Goal: Task Accomplishment & Management: Manage account settings

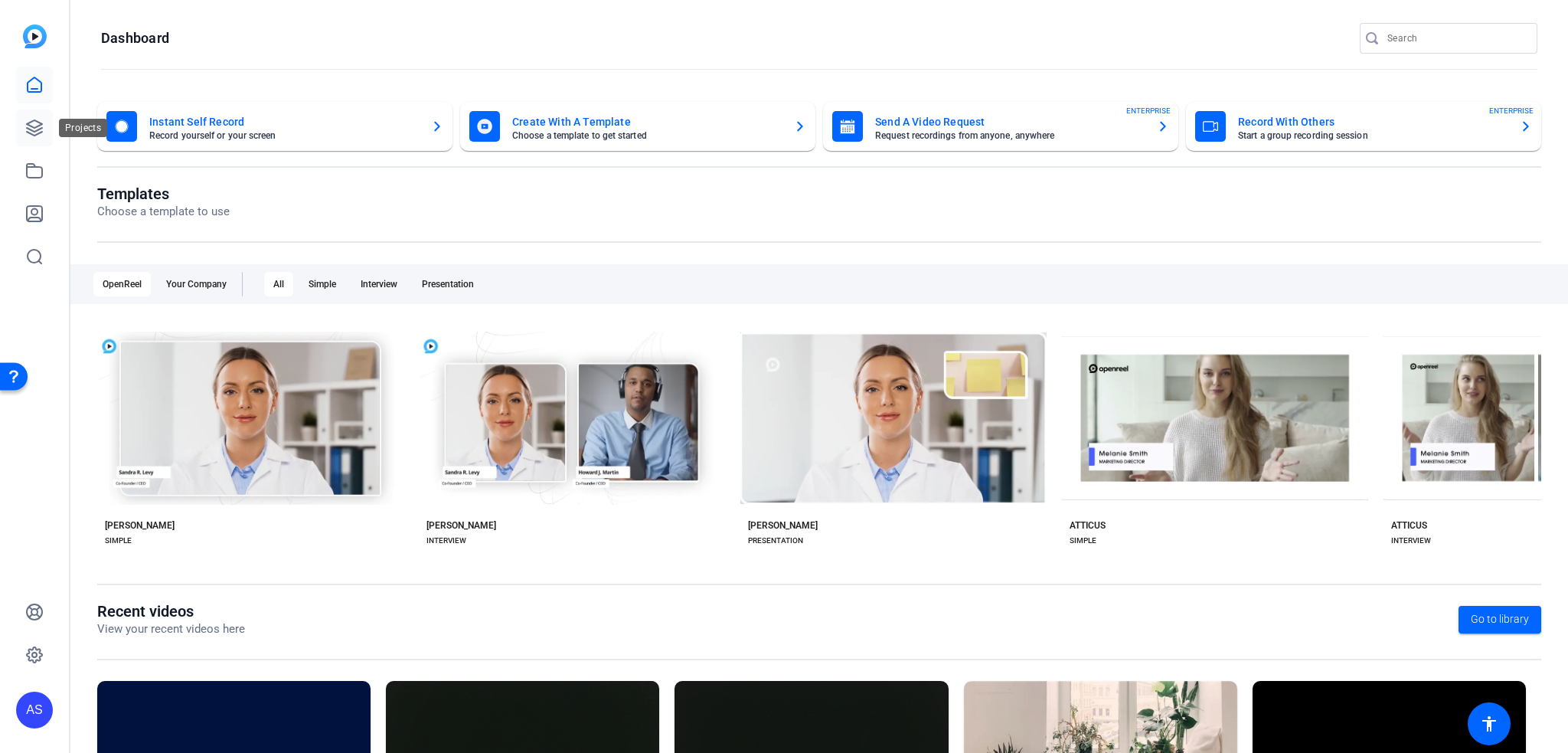
click at [33, 126] on icon at bounding box center [34, 128] width 19 height 19
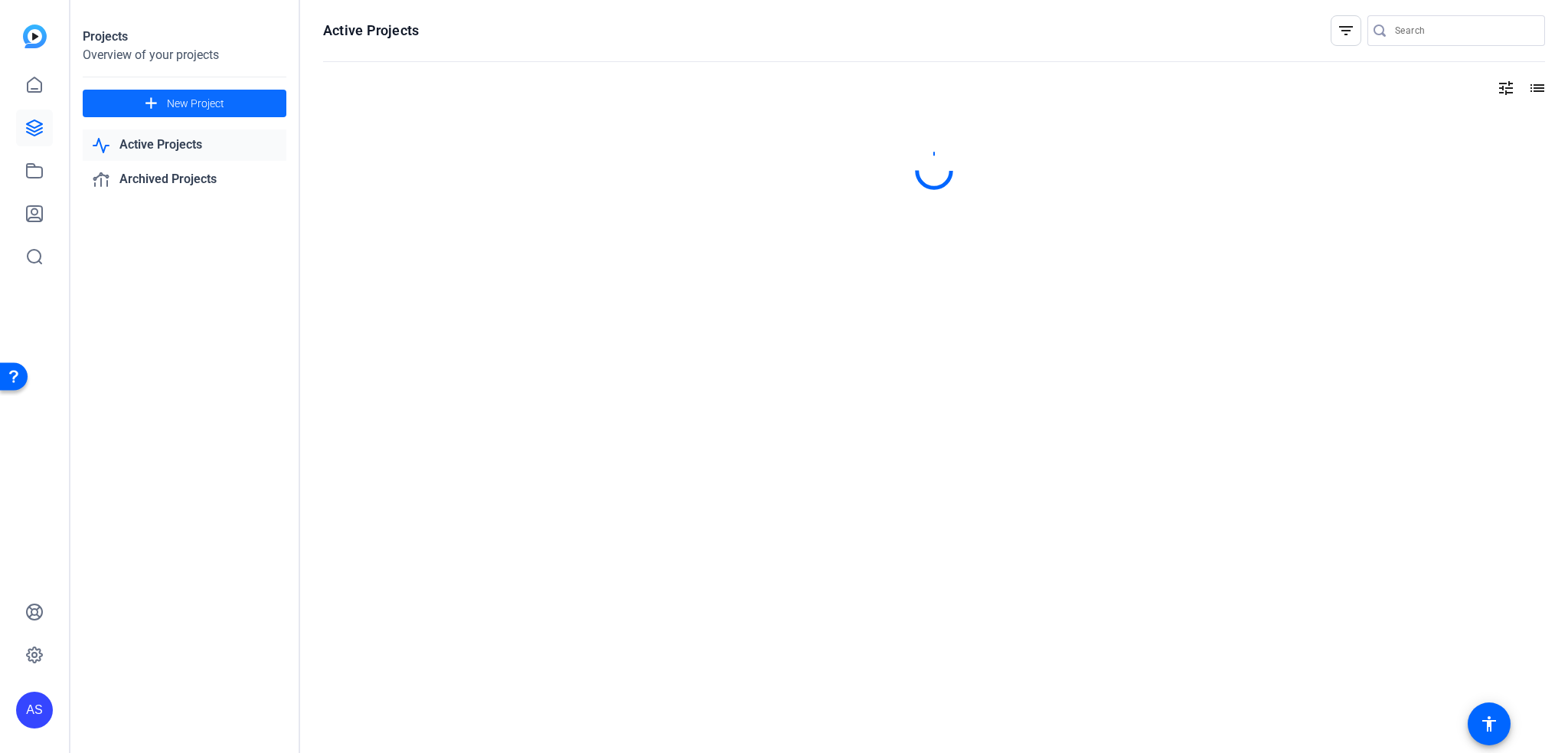
click at [193, 109] on span "New Project" at bounding box center [196, 103] width 58 height 16
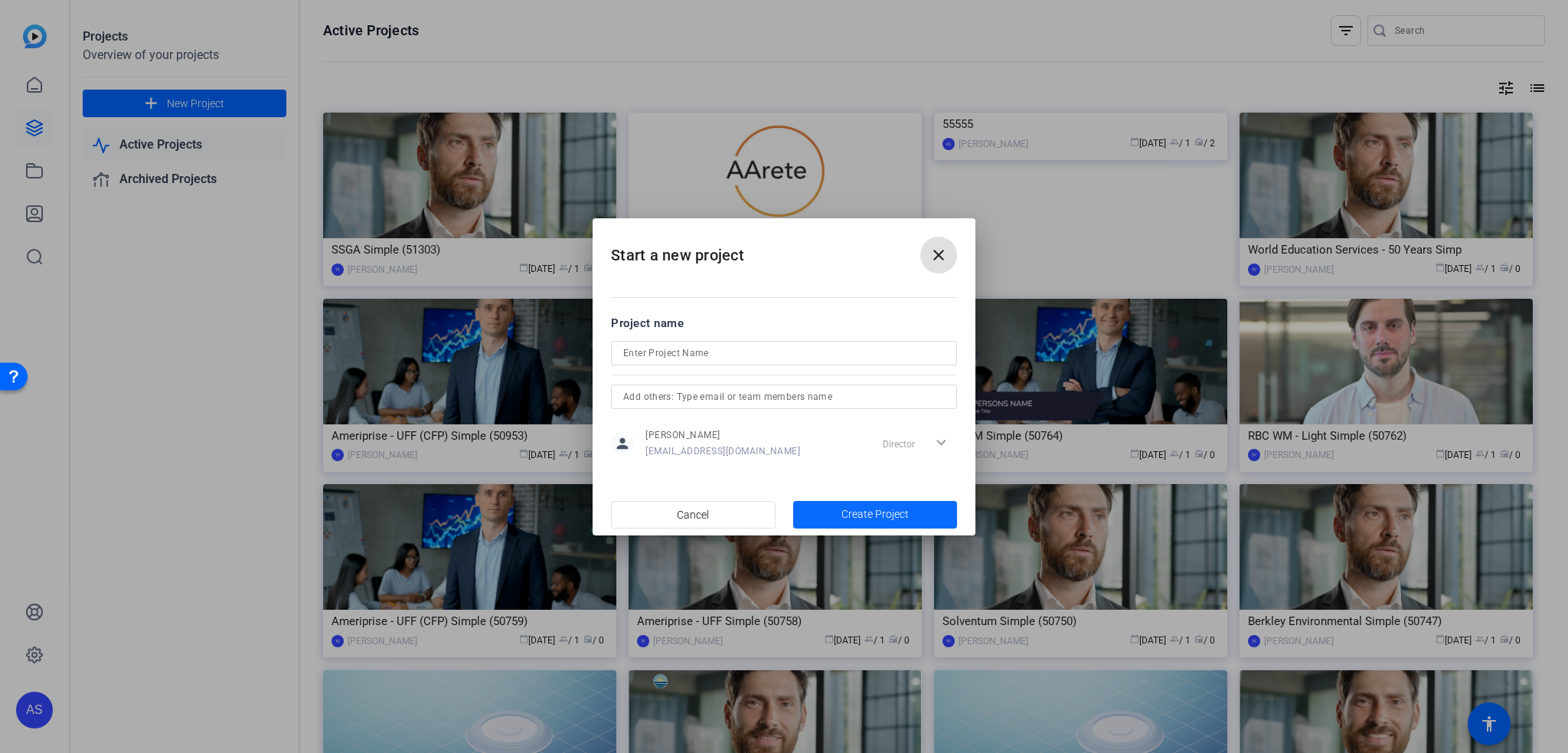
click at [863, 510] on span "Create Project" at bounding box center [875, 514] width 68 height 16
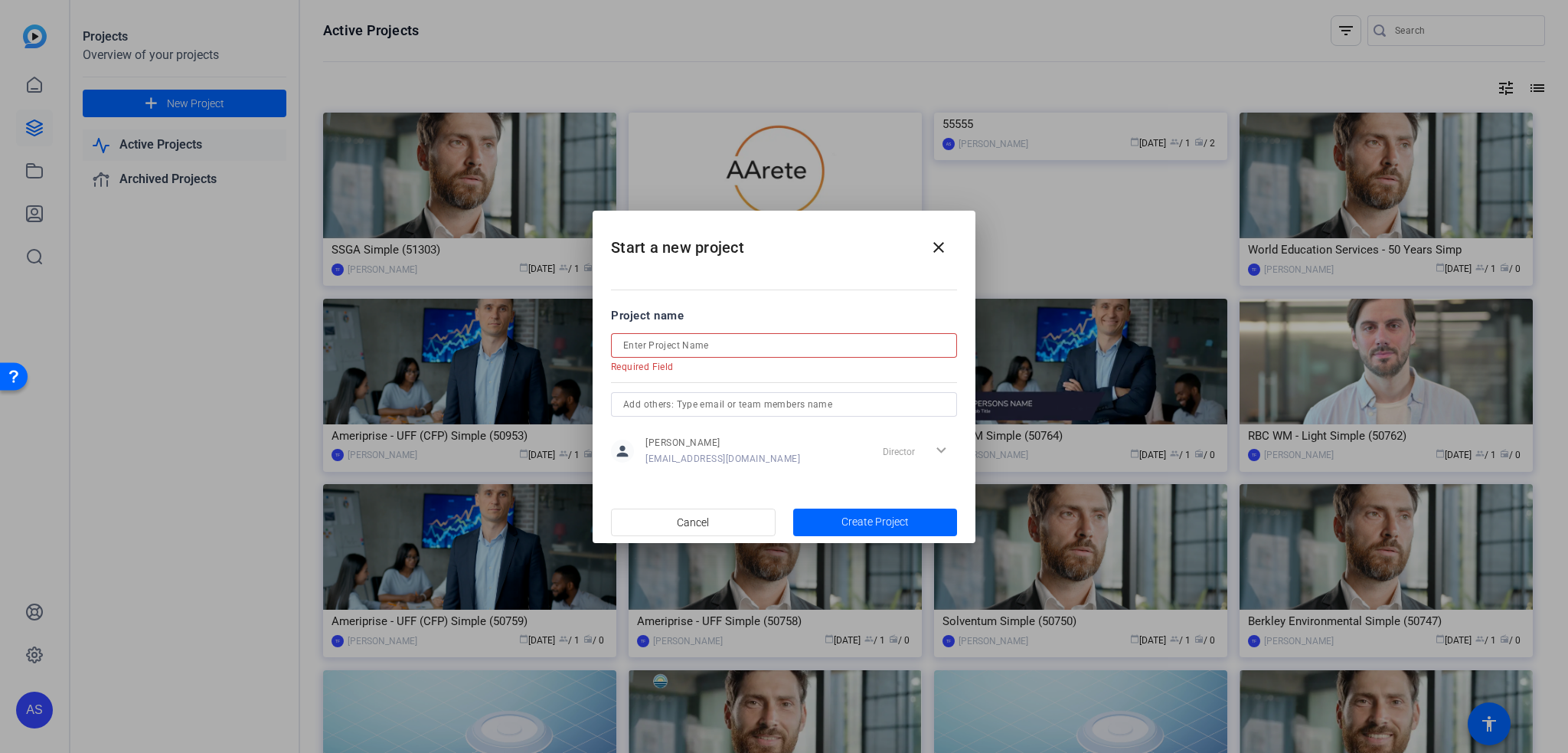
click at [751, 336] on input at bounding box center [784, 345] width 322 height 19
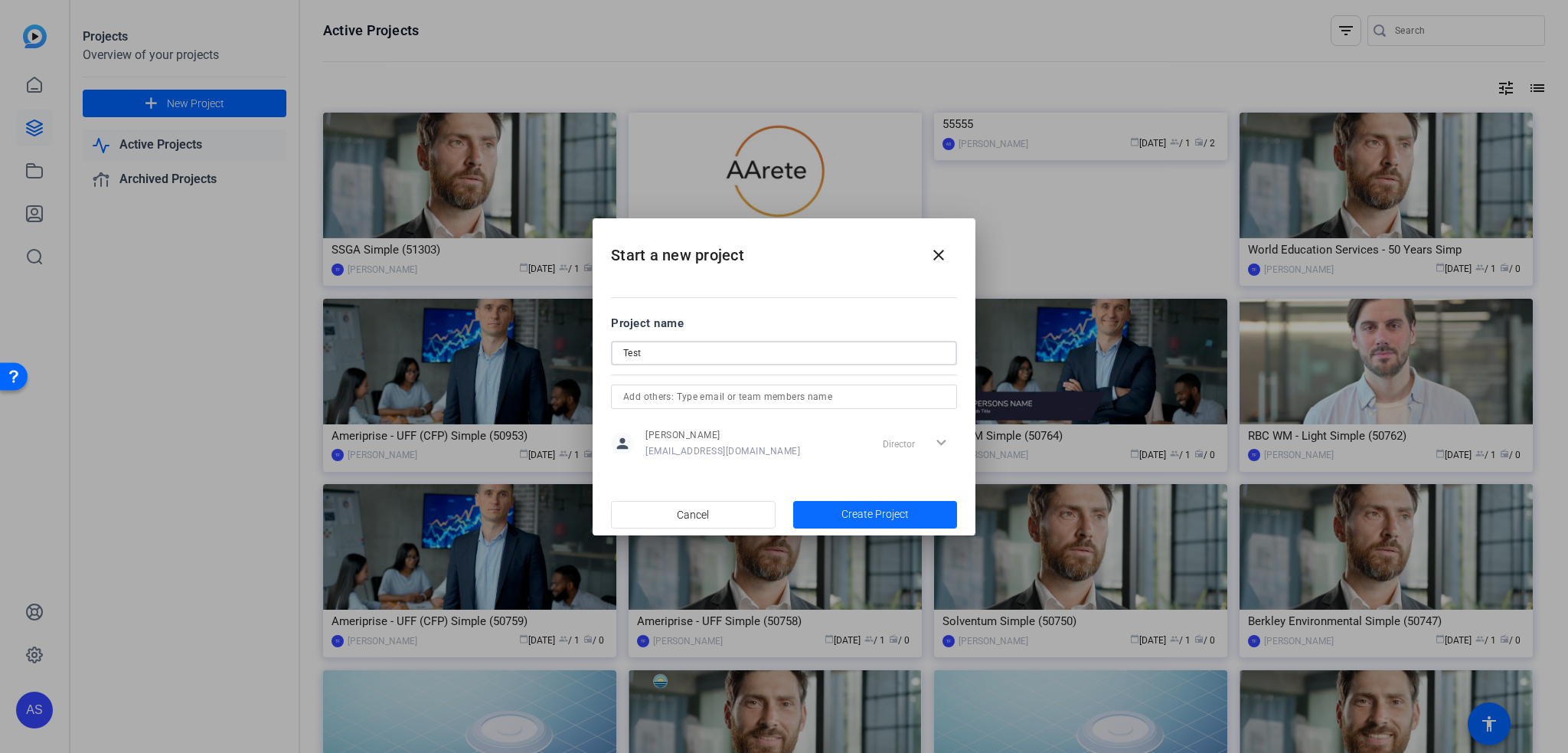
type input "Test"
click at [852, 518] on span "Create Project" at bounding box center [875, 514] width 68 height 16
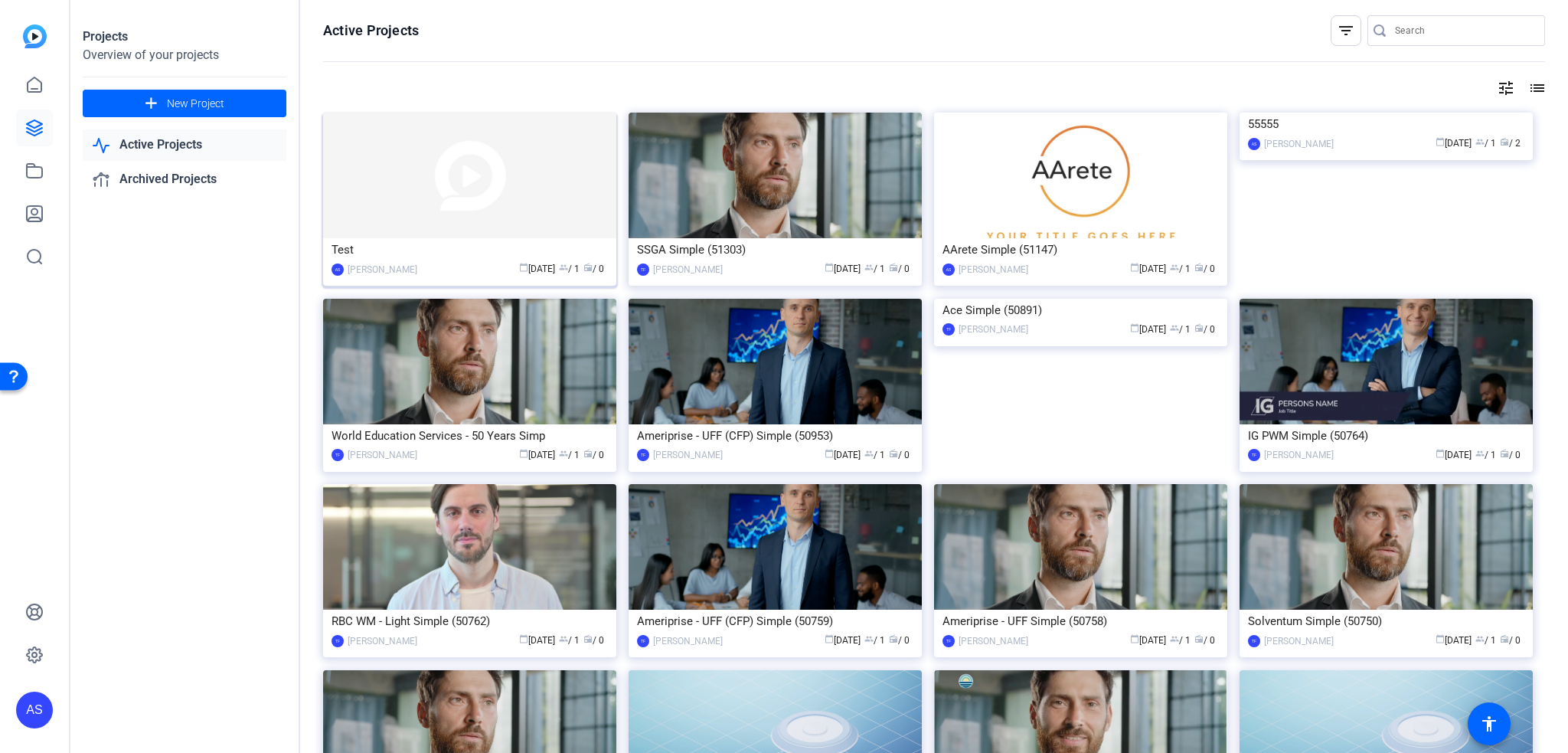
drag, startPoint x: 487, startPoint y: 208, endPoint x: 474, endPoint y: 184, distance: 27.3
click at [474, 184] on img at bounding box center [469, 175] width 293 height 125
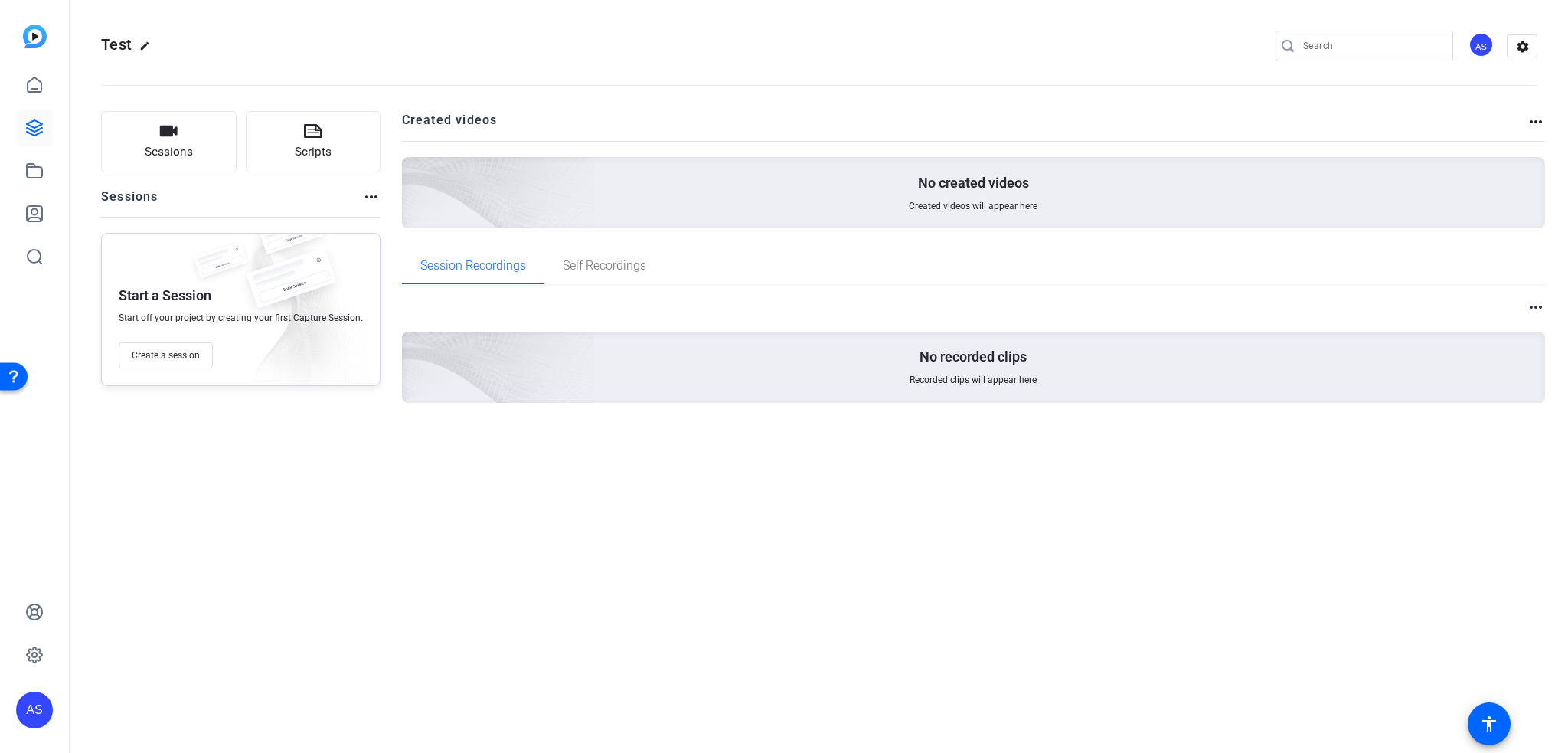
click at [1536, 116] on mat-icon "more_horiz" at bounding box center [1536, 122] width 19 height 19
click at [1504, 97] on div at bounding box center [784, 376] width 1568 height 753
click at [1519, 47] on mat-icon "settings" at bounding box center [1523, 47] width 30 height 23
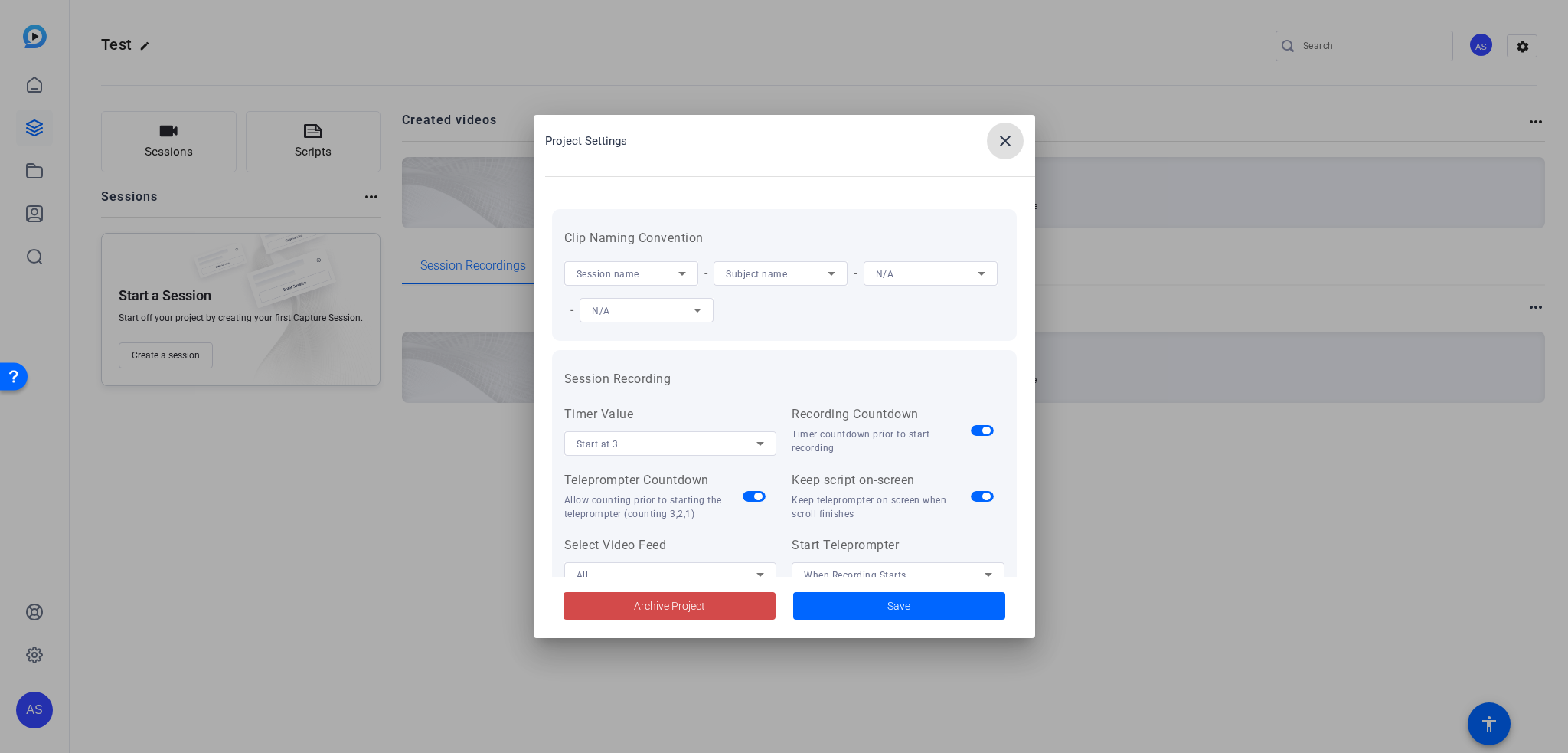
click at [729, 609] on span at bounding box center [670, 605] width 212 height 37
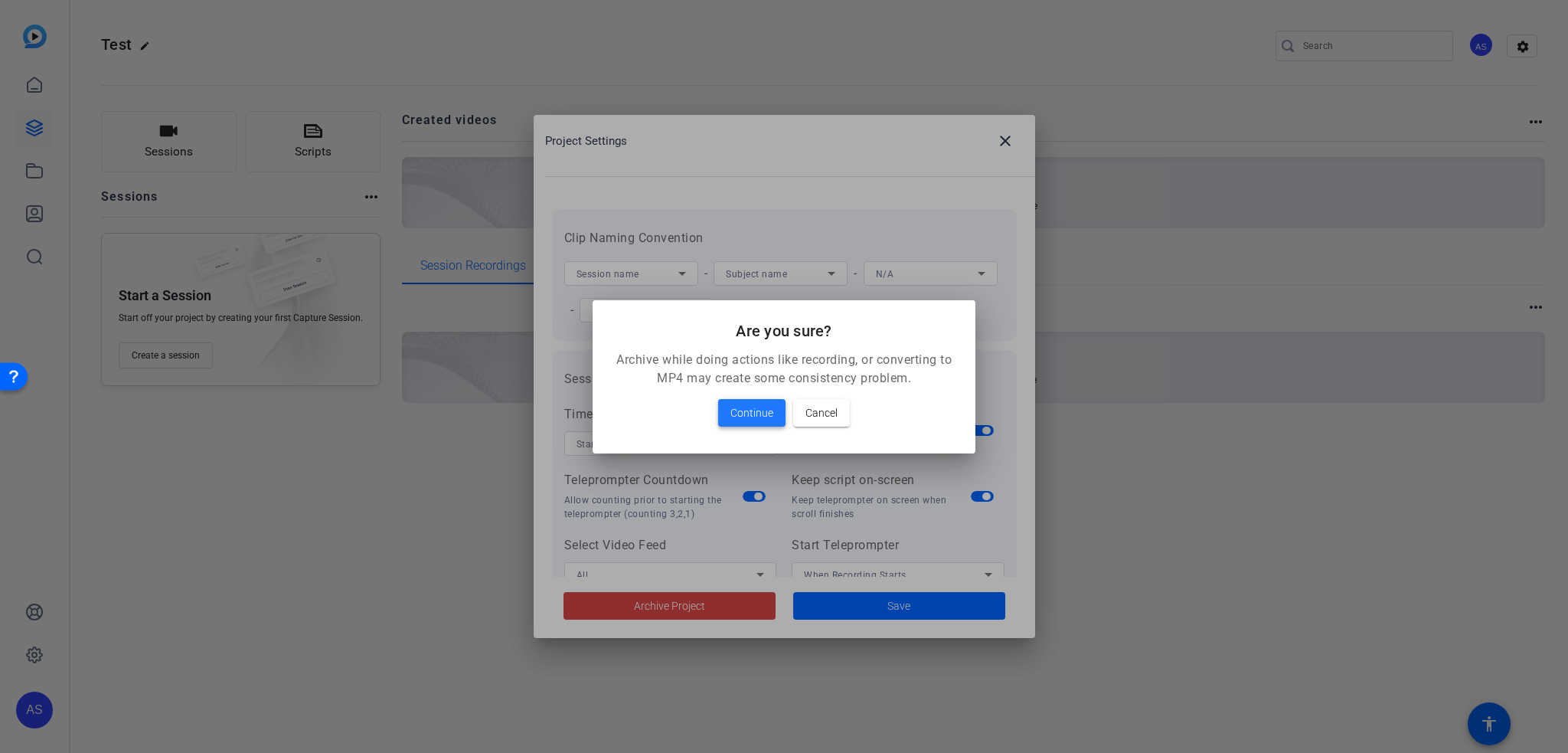
click at [741, 419] on span "Continue" at bounding box center [751, 413] width 43 height 19
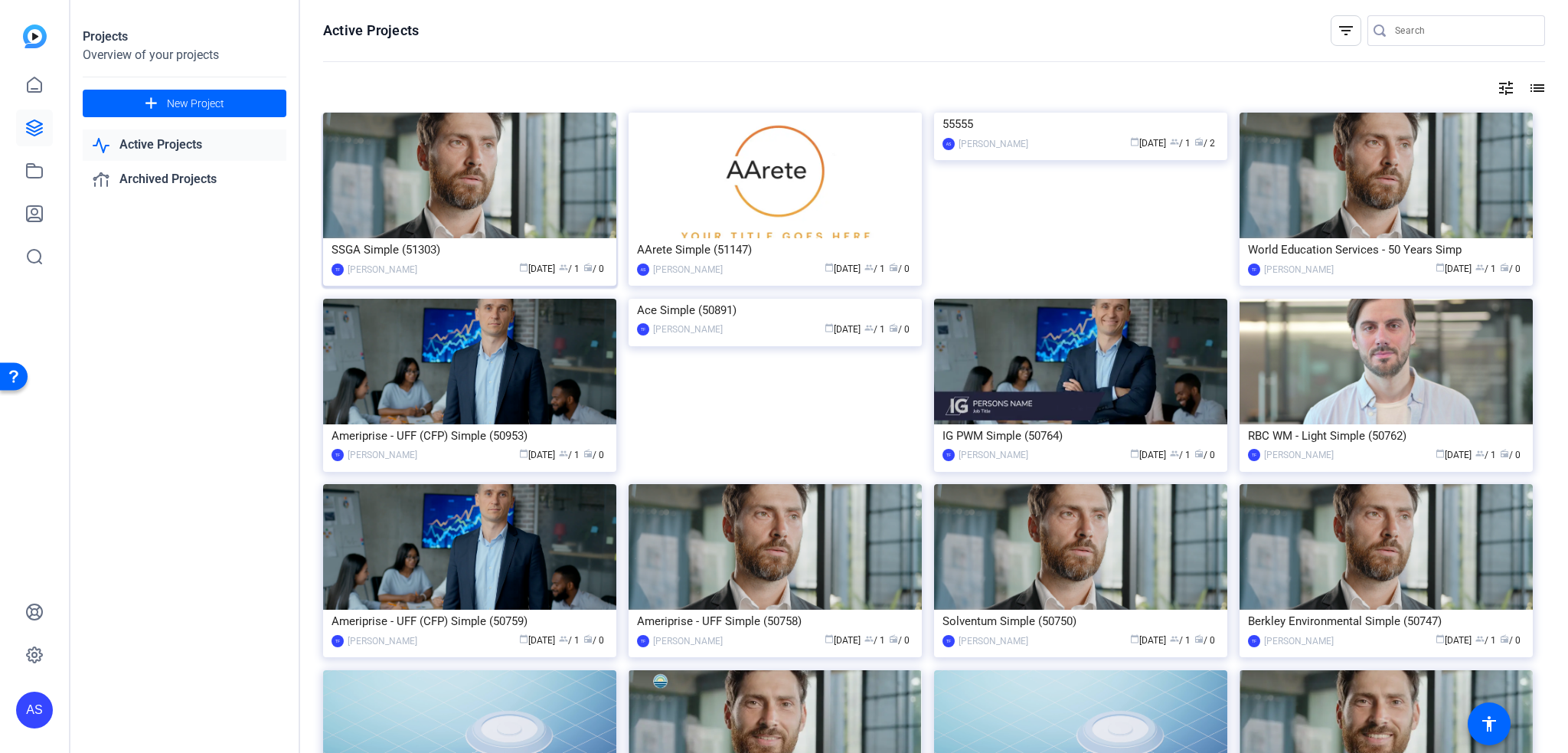
click at [542, 180] on img at bounding box center [469, 175] width 293 height 125
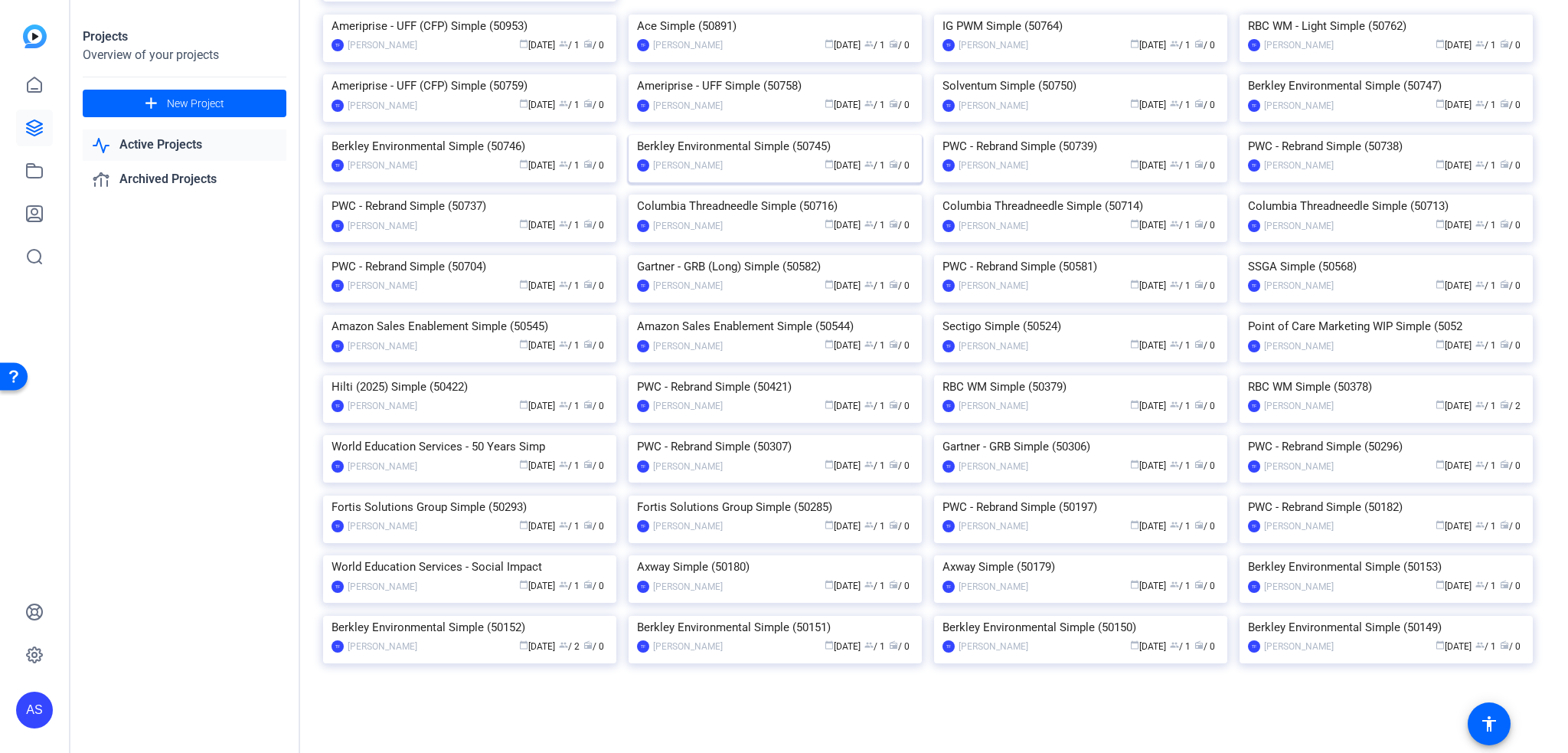
scroll to position [996, 0]
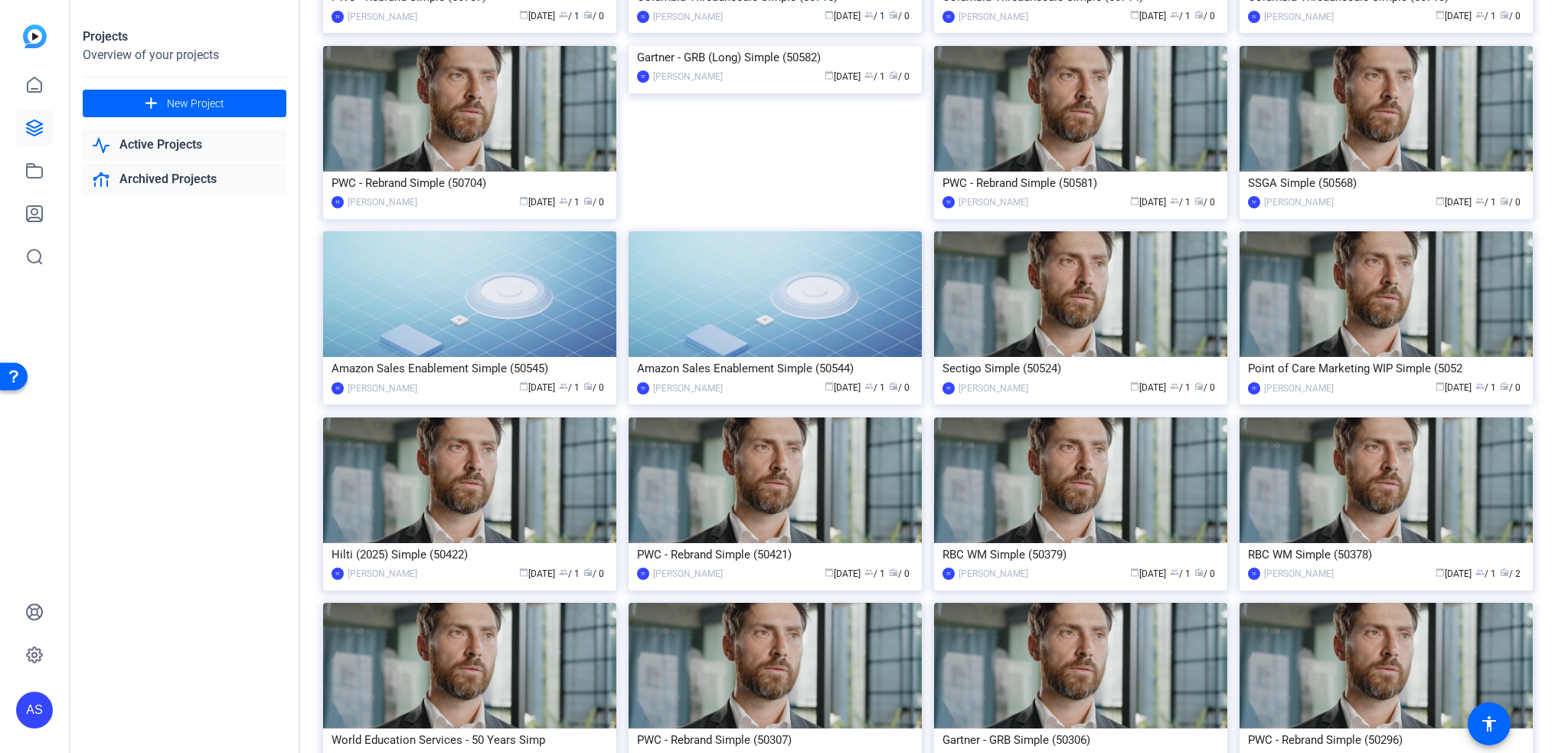
click at [151, 176] on link "Archived Projects" at bounding box center [184, 180] width 204 height 31
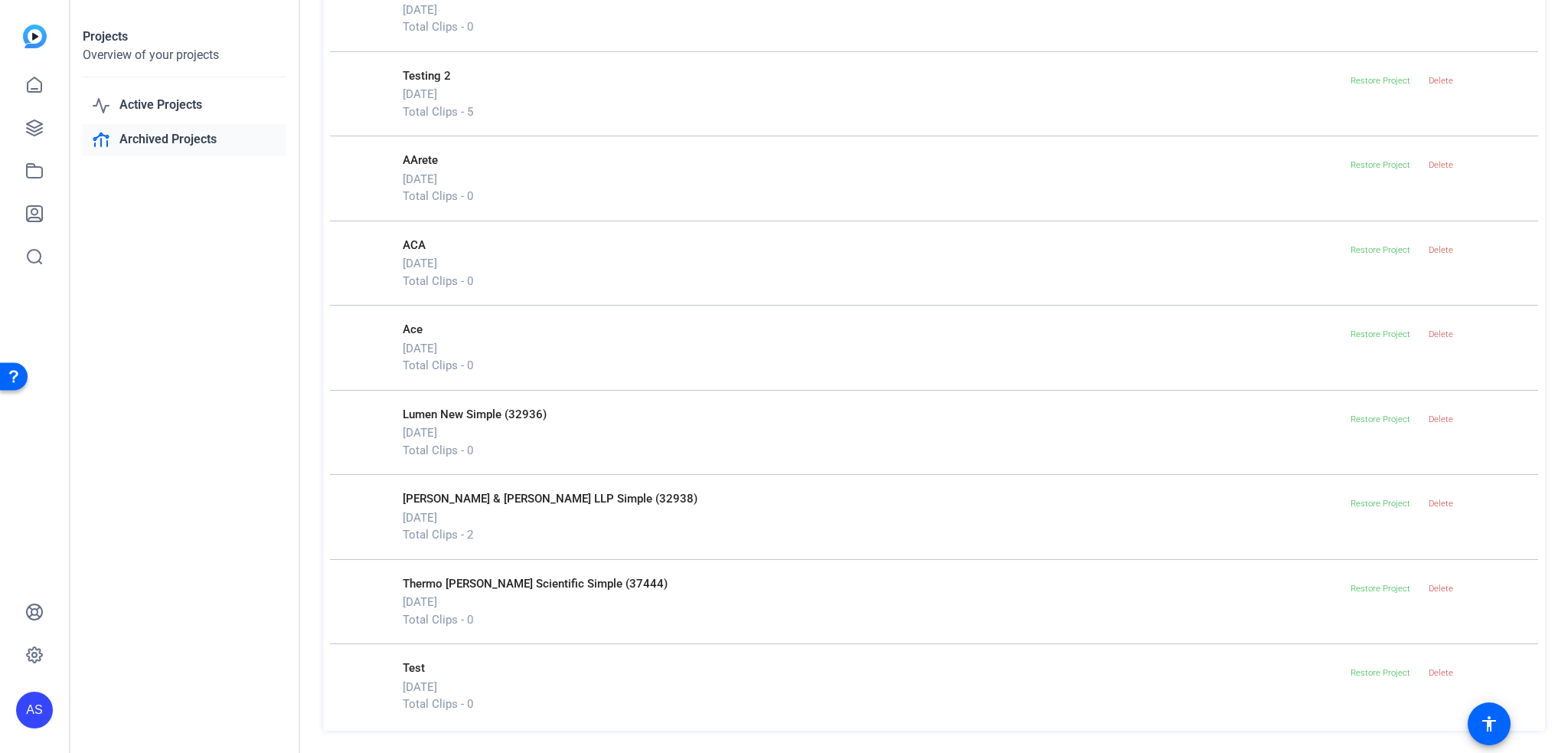
scroll to position [194, 0]
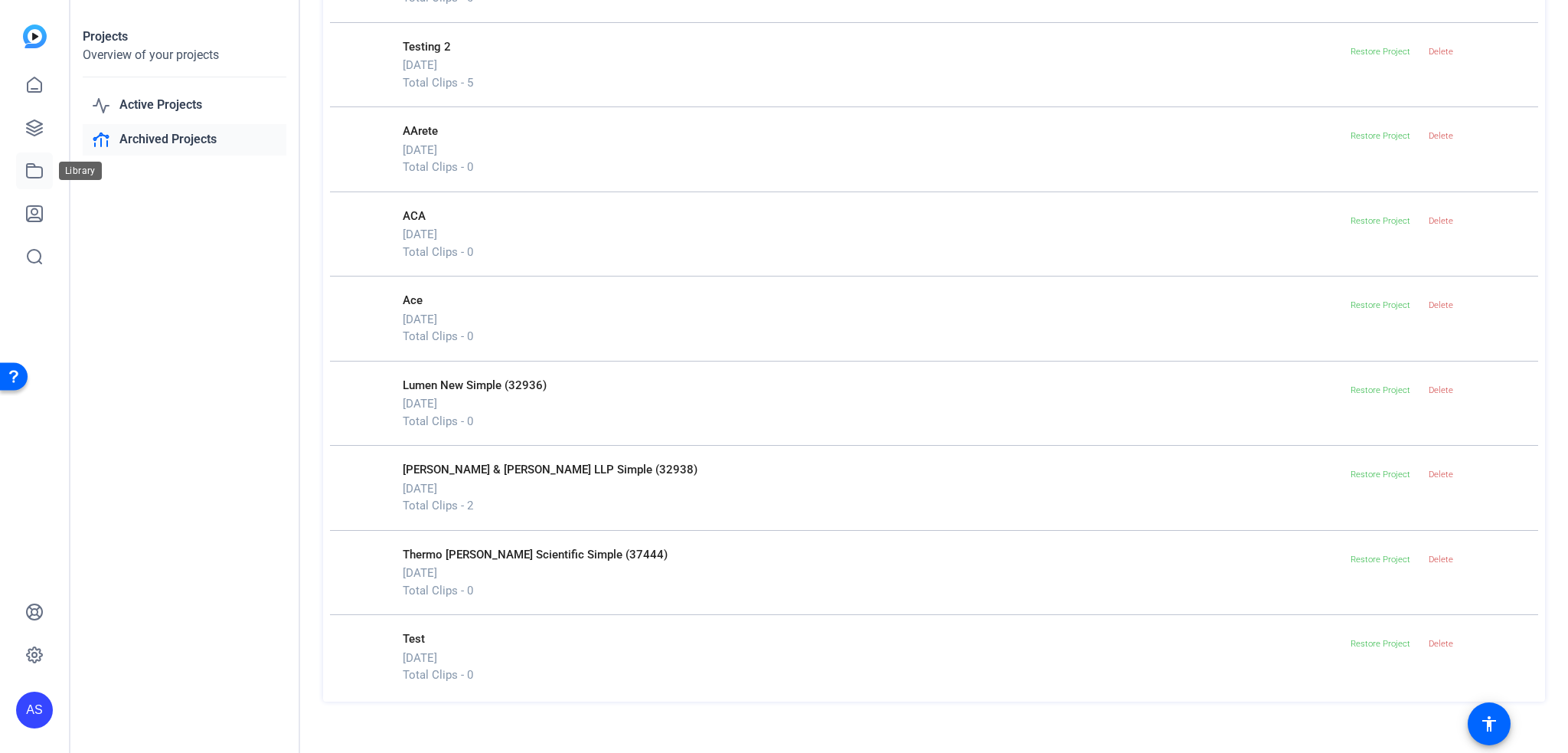
click at [38, 173] on icon at bounding box center [34, 171] width 19 height 19
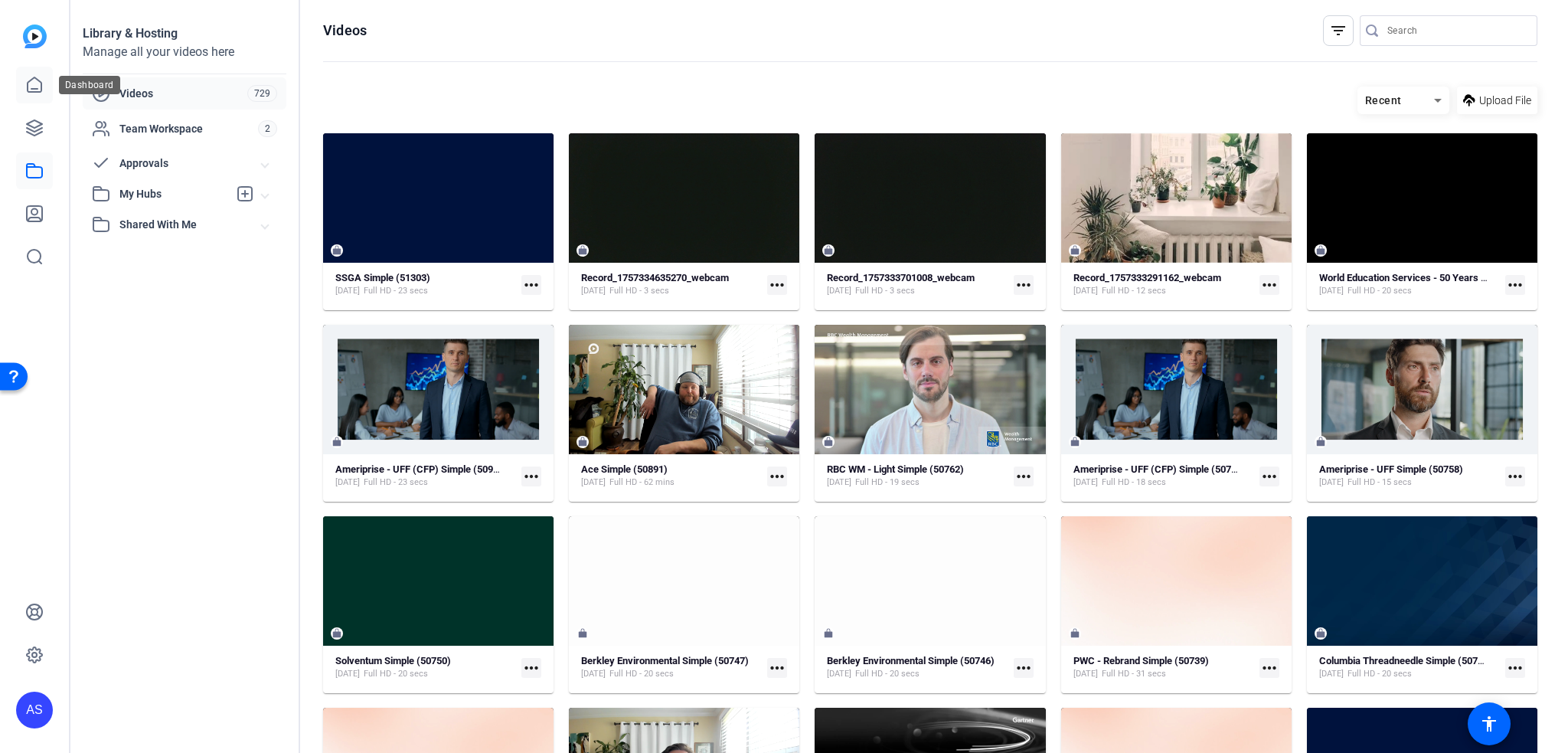
click at [35, 89] on icon at bounding box center [34, 85] width 19 height 19
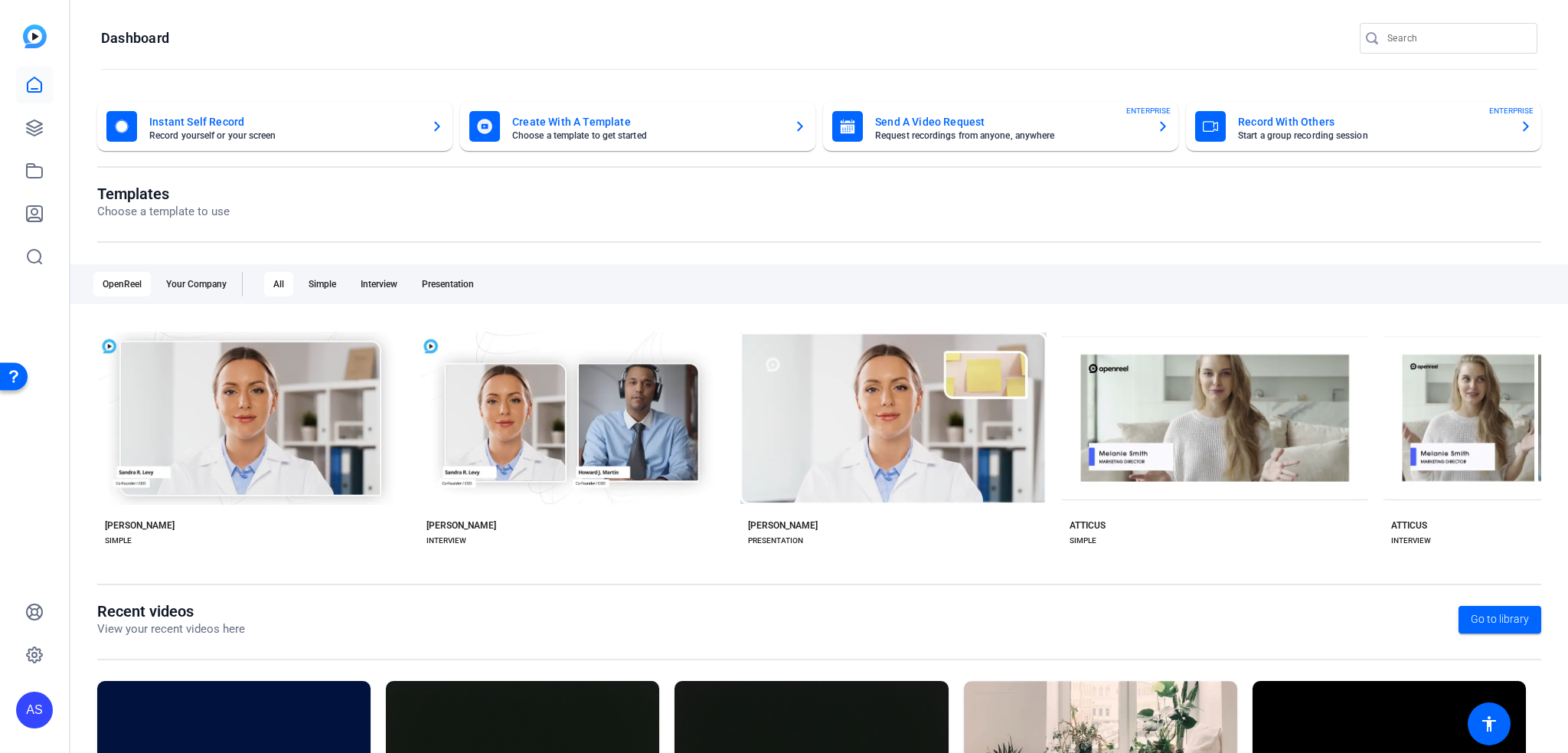
click at [349, 119] on mat-card-title "Instant Self Record" at bounding box center [284, 122] width 270 height 19
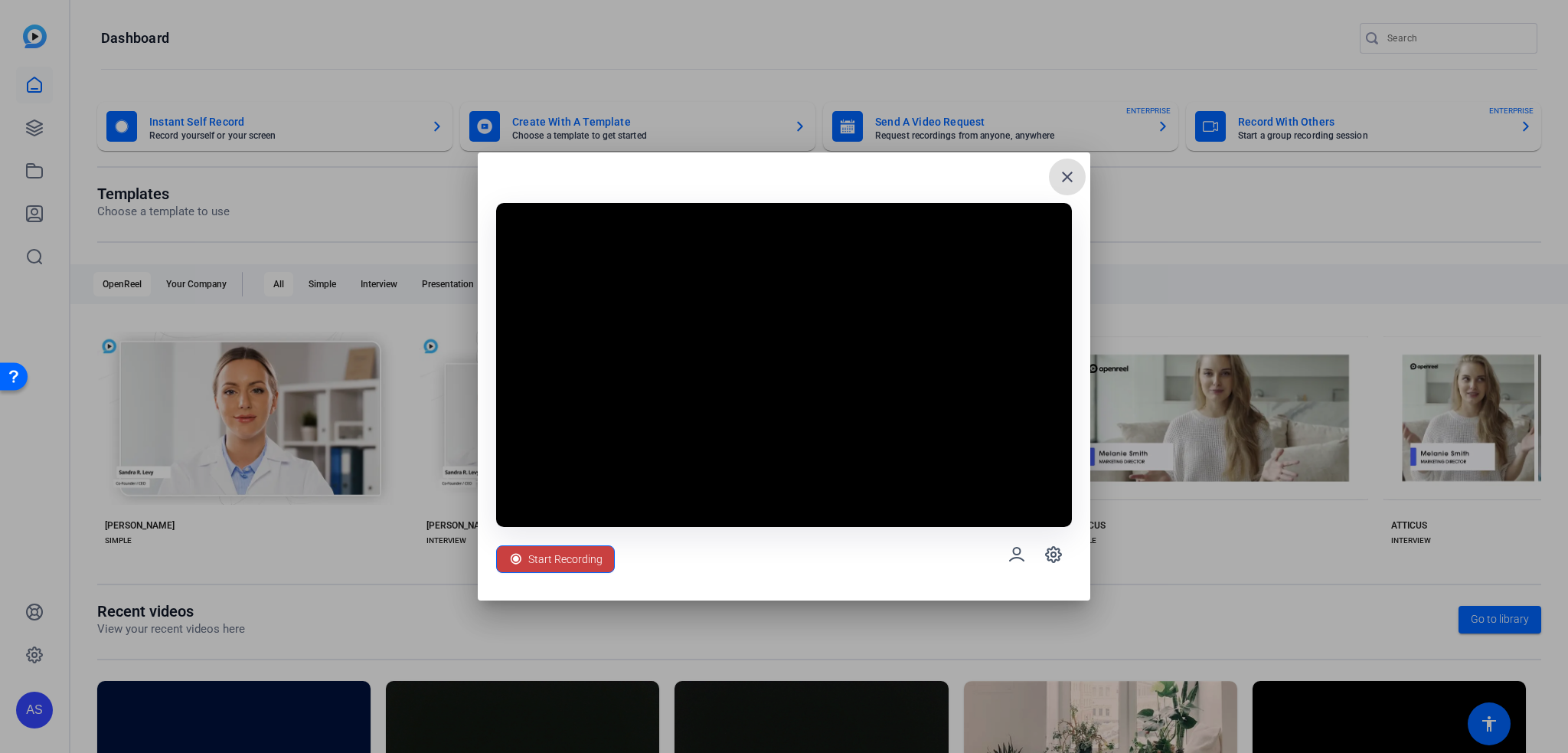
click at [586, 545] on span "Start Recording" at bounding box center [565, 559] width 75 height 29
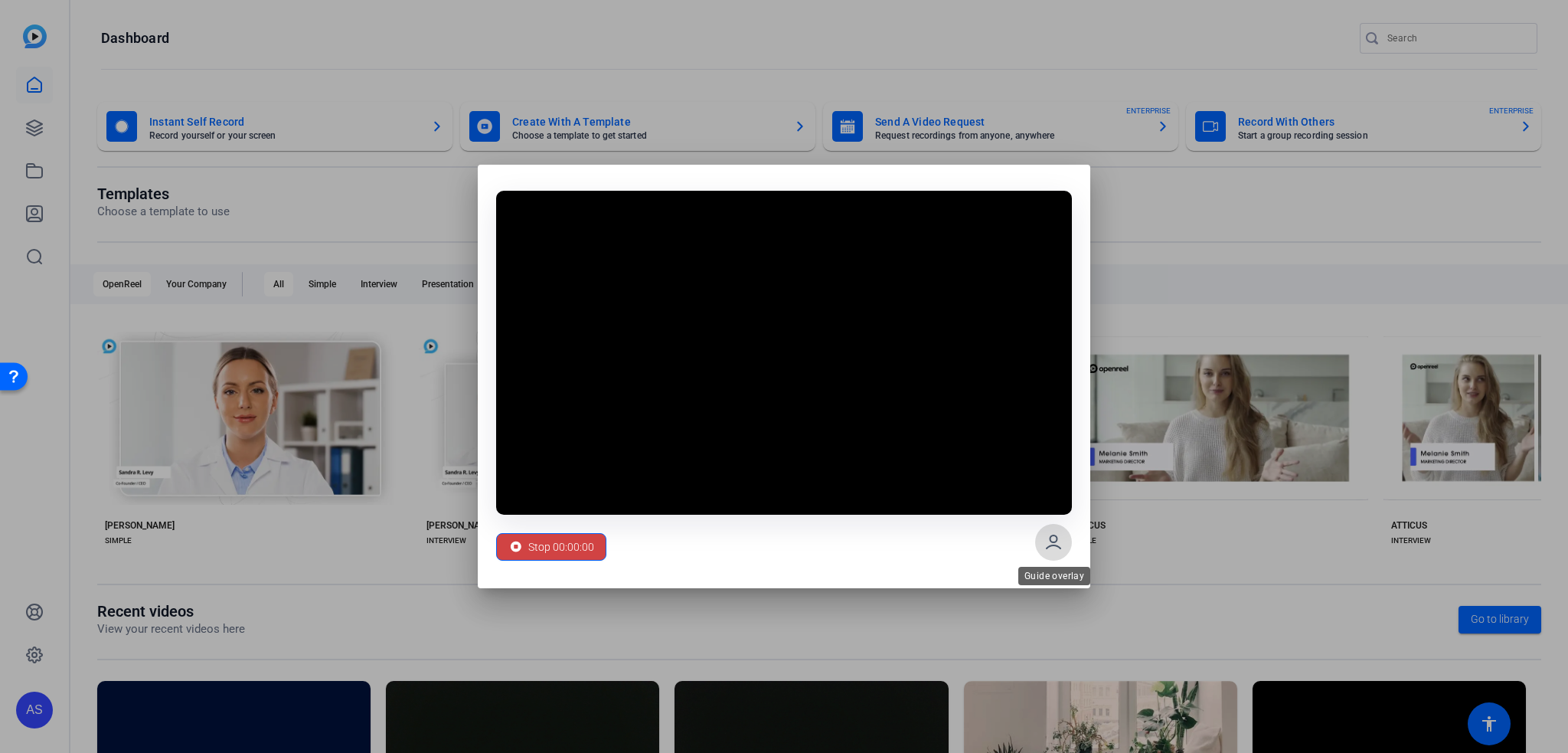
click at [1052, 541] on icon at bounding box center [1054, 541] width 14 height 13
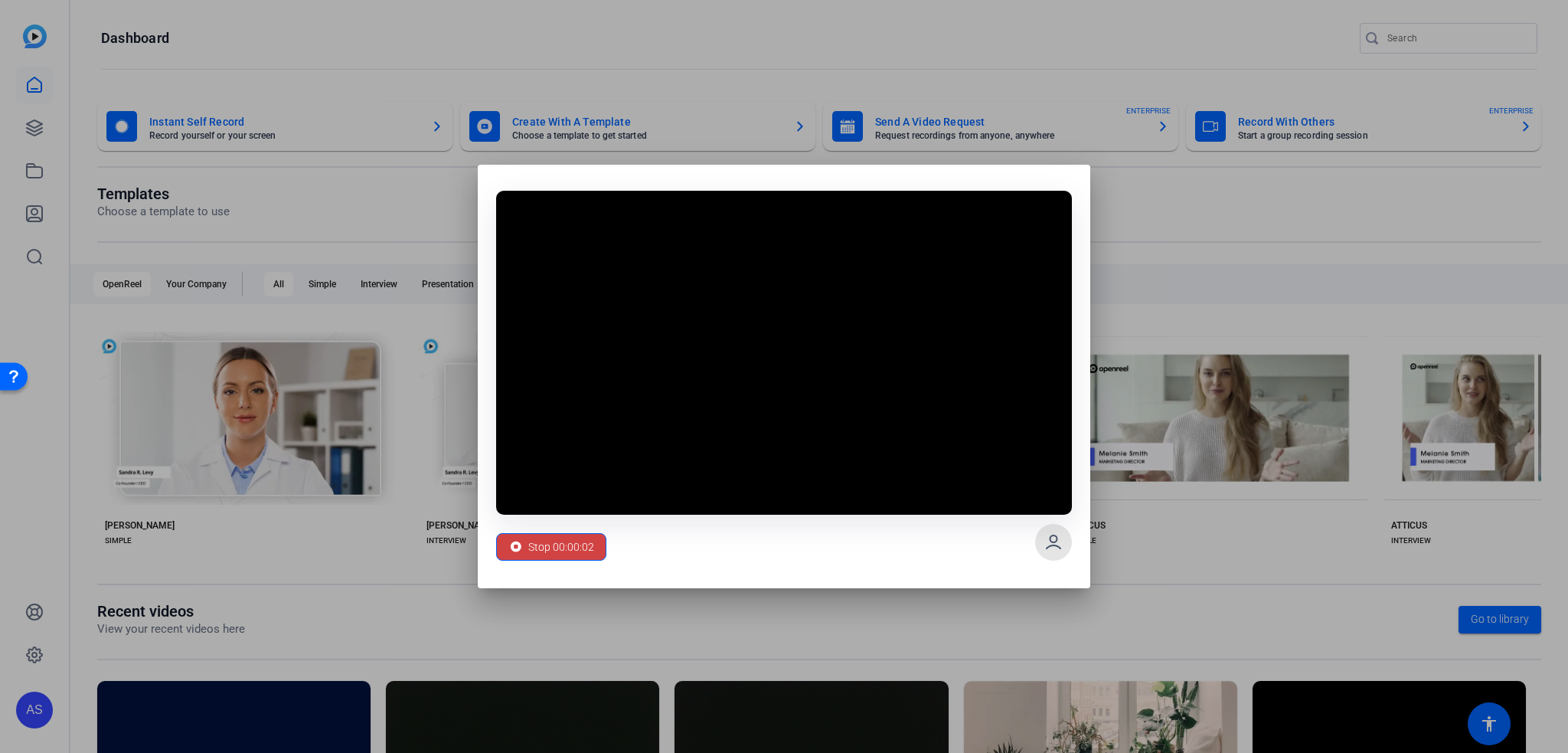
drag, startPoint x: 1052, startPoint y: 541, endPoint x: 922, endPoint y: 529, distance: 130.6
click at [1049, 539] on icon at bounding box center [1054, 542] width 19 height 19
click at [593, 539] on span at bounding box center [551, 546] width 109 height 37
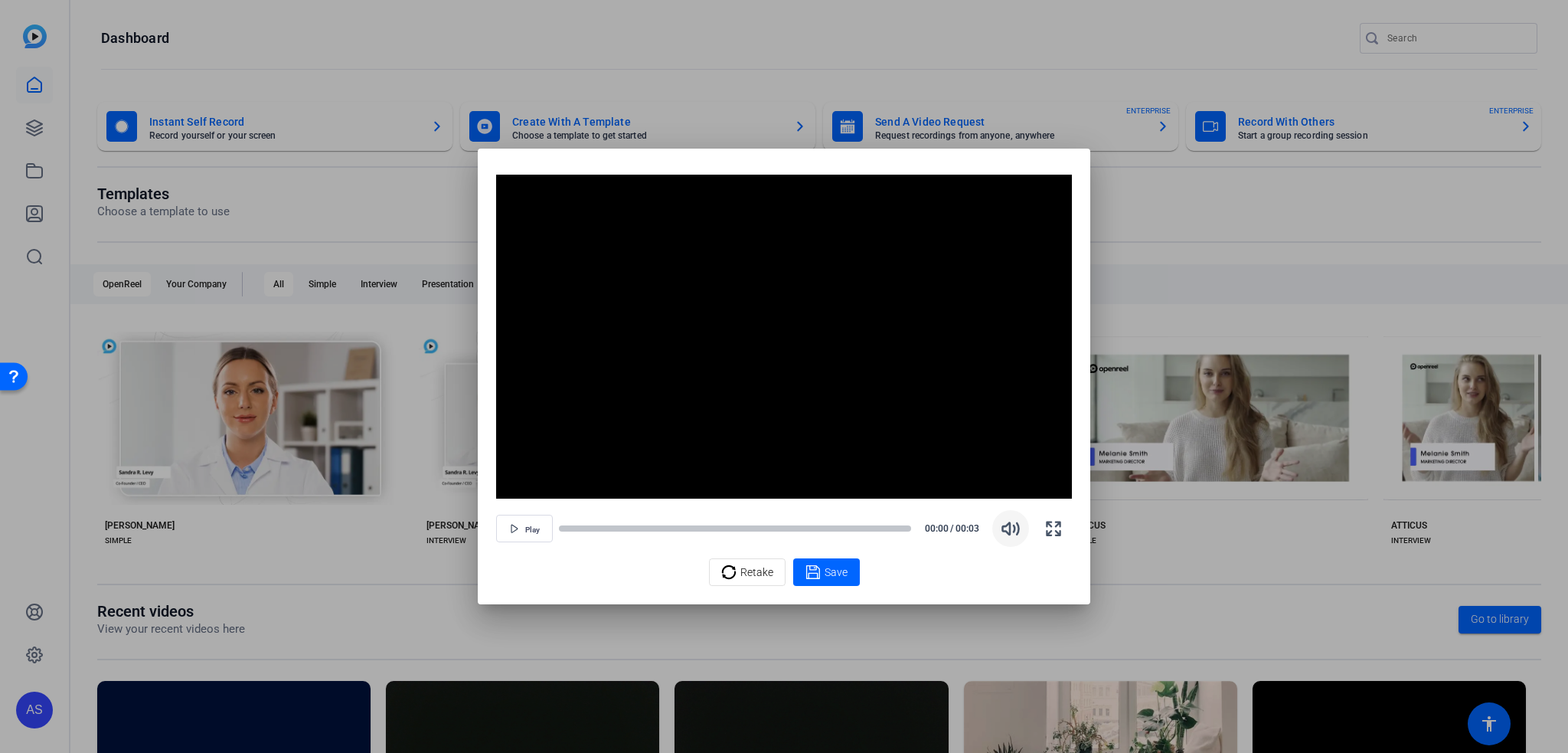
click at [997, 527] on span "button" at bounding box center [1010, 528] width 37 height 37
click at [1007, 533] on icon "button" at bounding box center [1010, 528] width 16 height 12
click at [838, 567] on span "Save" at bounding box center [836, 573] width 23 height 16
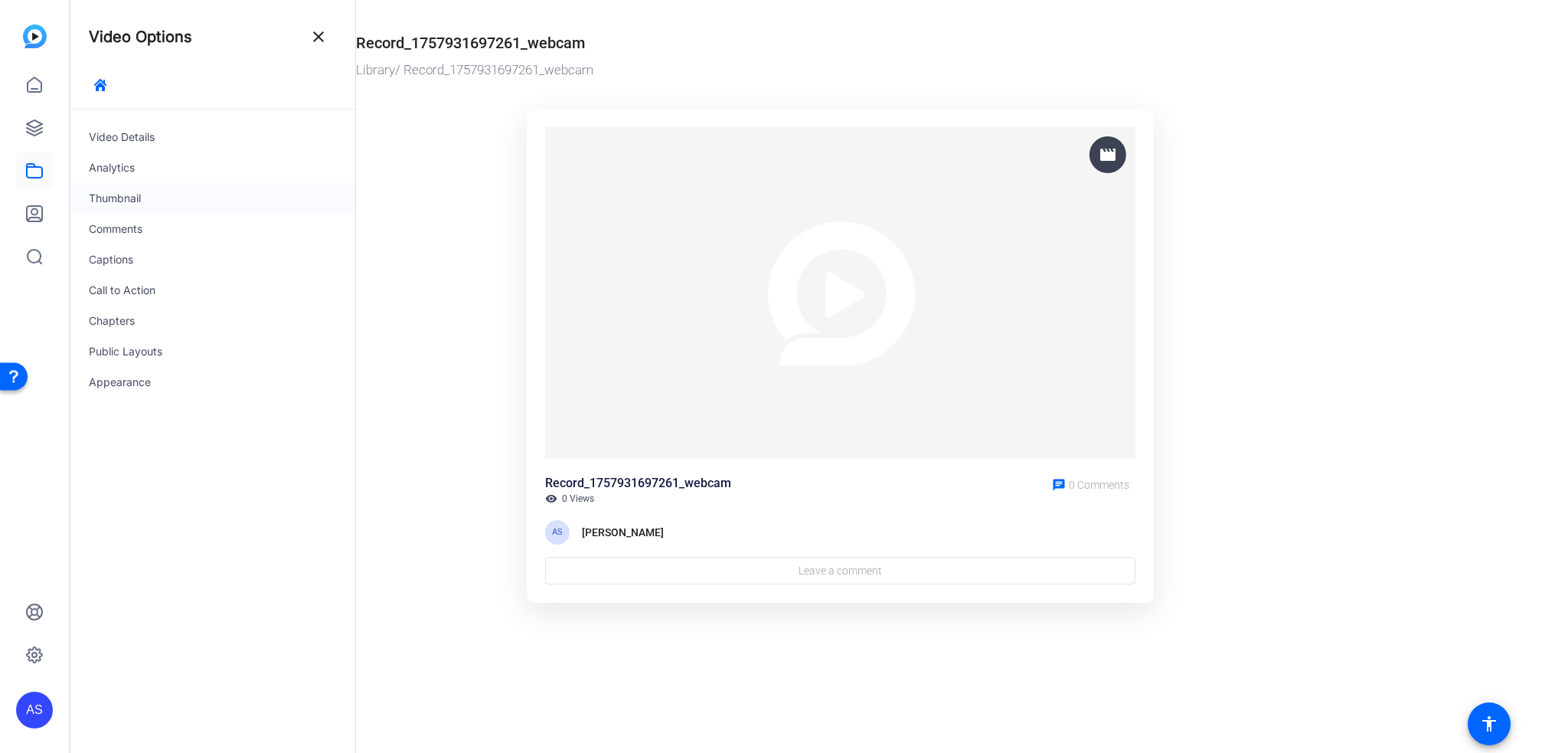
click at [128, 197] on div "Thumbnail" at bounding box center [213, 198] width 285 height 30
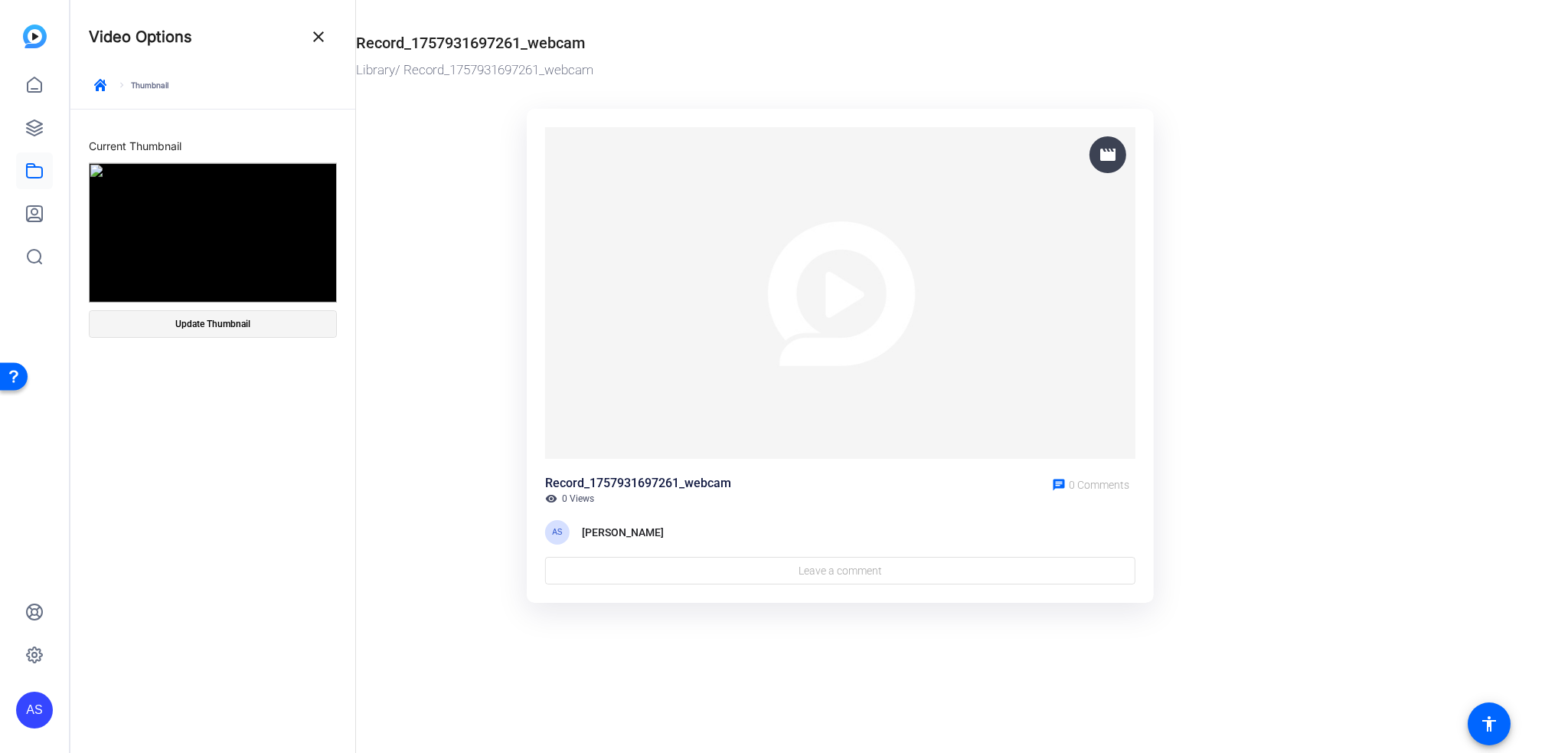
click at [208, 324] on span "Update Thumbnail" at bounding box center [212, 324] width 75 height 12
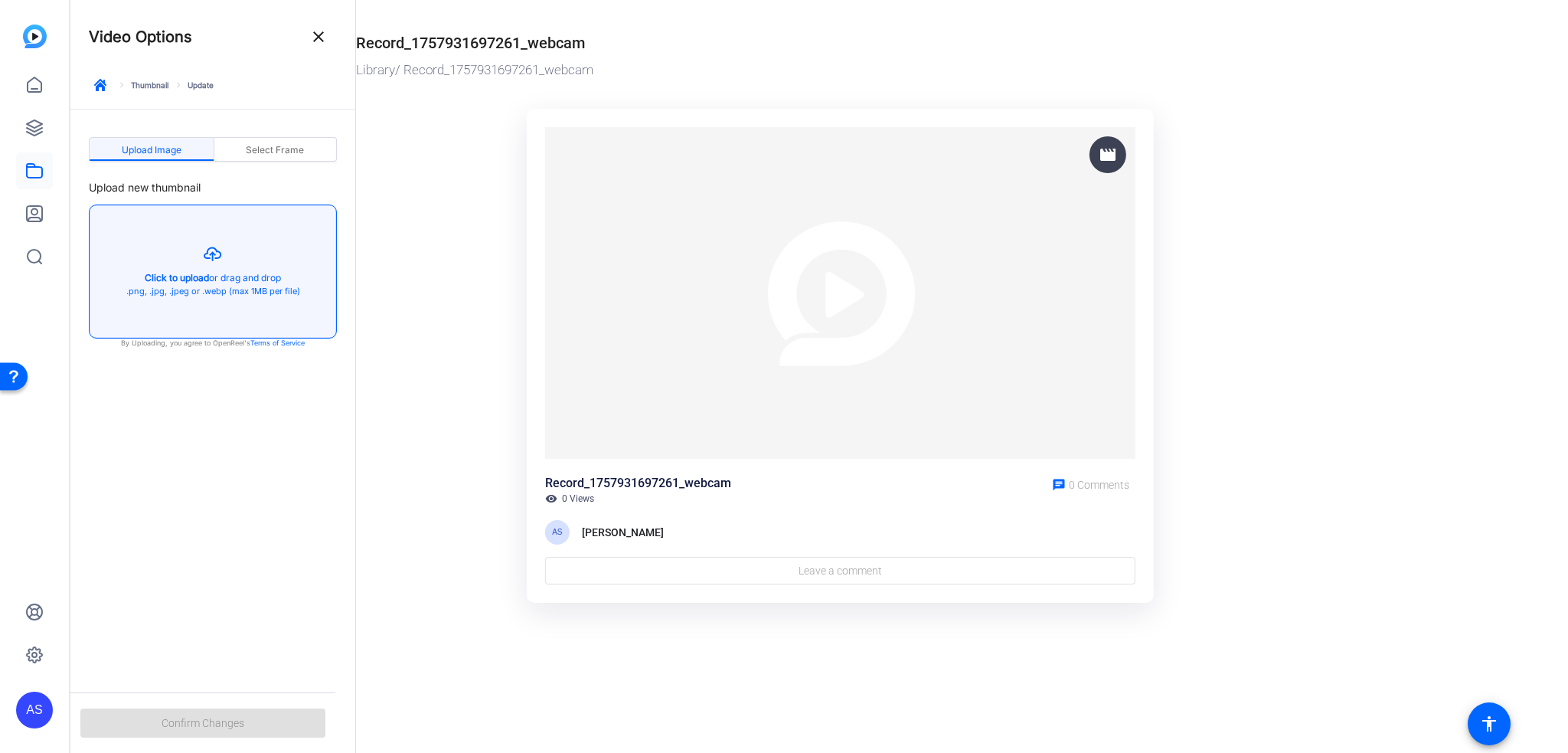
click at [267, 278] on button "button" at bounding box center [212, 271] width 247 height 132
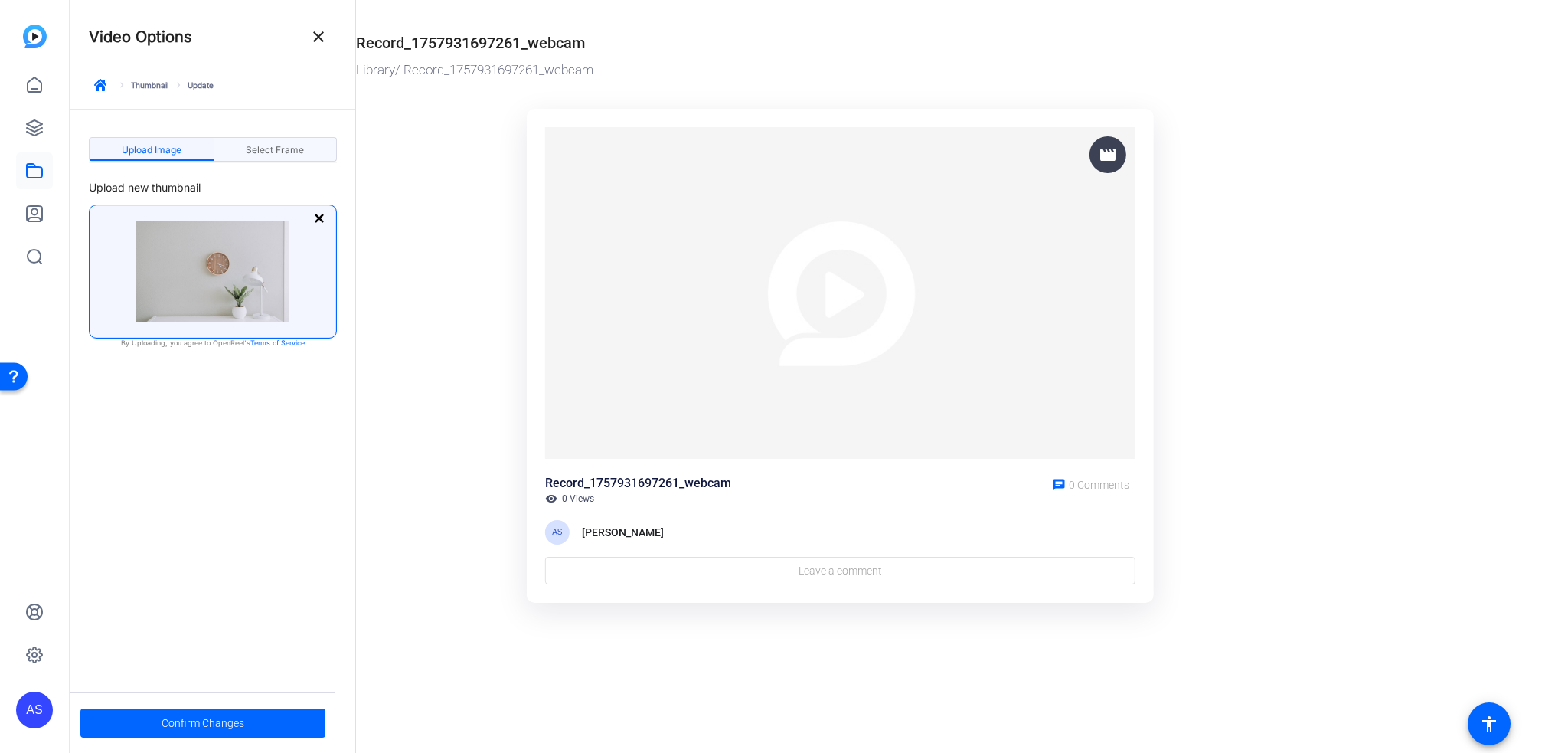
click at [256, 150] on span "Select Frame" at bounding box center [275, 150] width 58 height 9
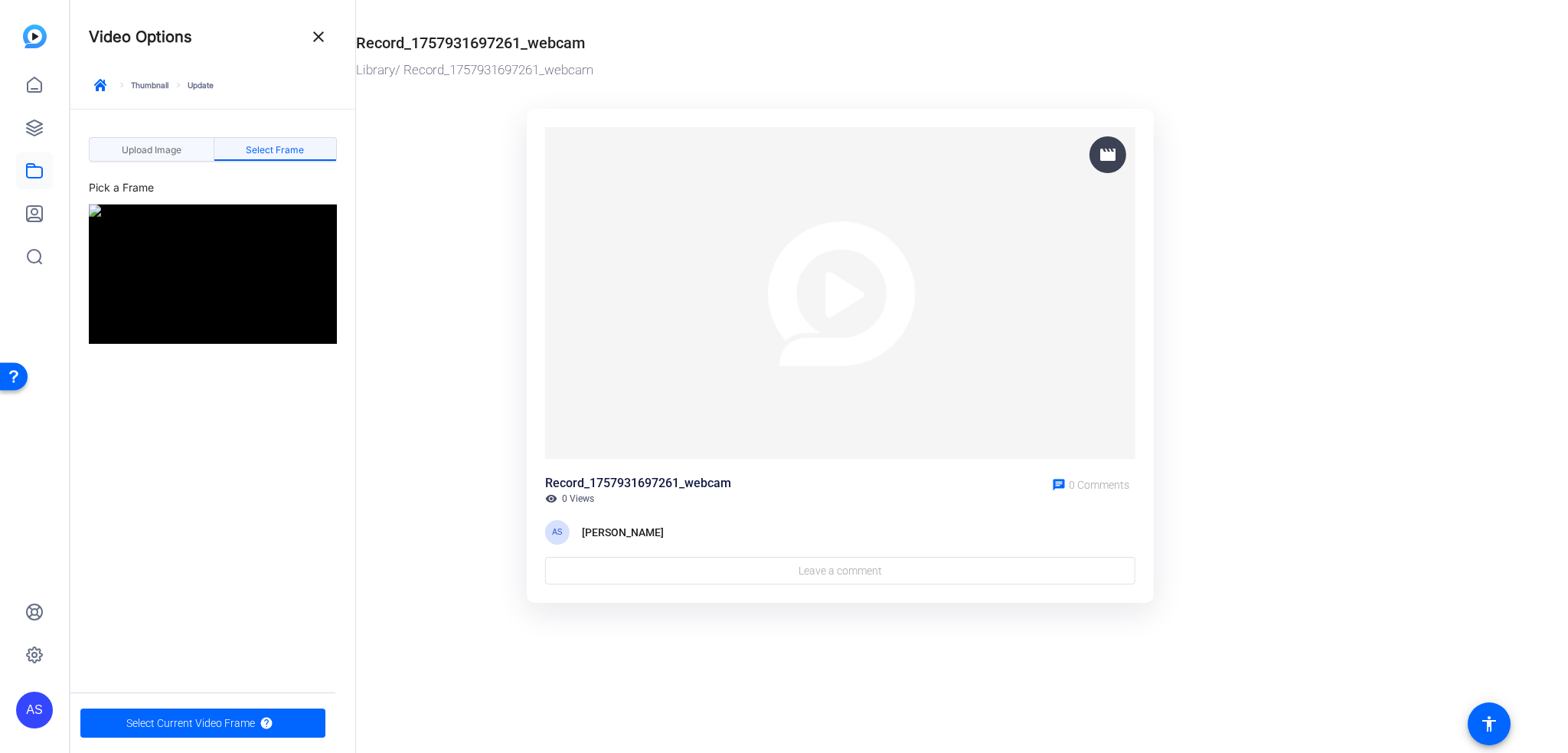
click at [163, 155] on span "Upload Image" at bounding box center [152, 150] width 60 height 9
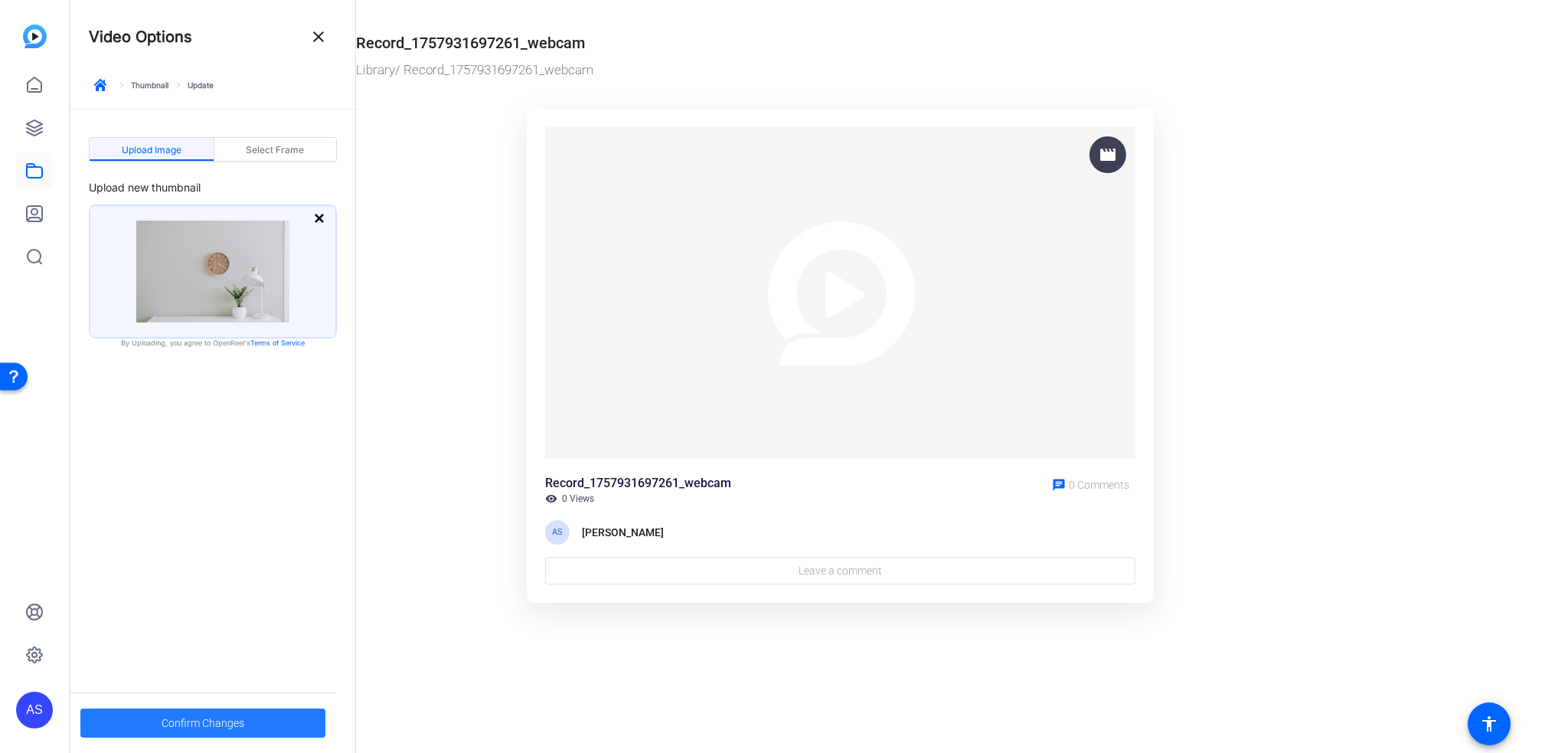
click at [252, 723] on span at bounding box center [202, 723] width 245 height 37
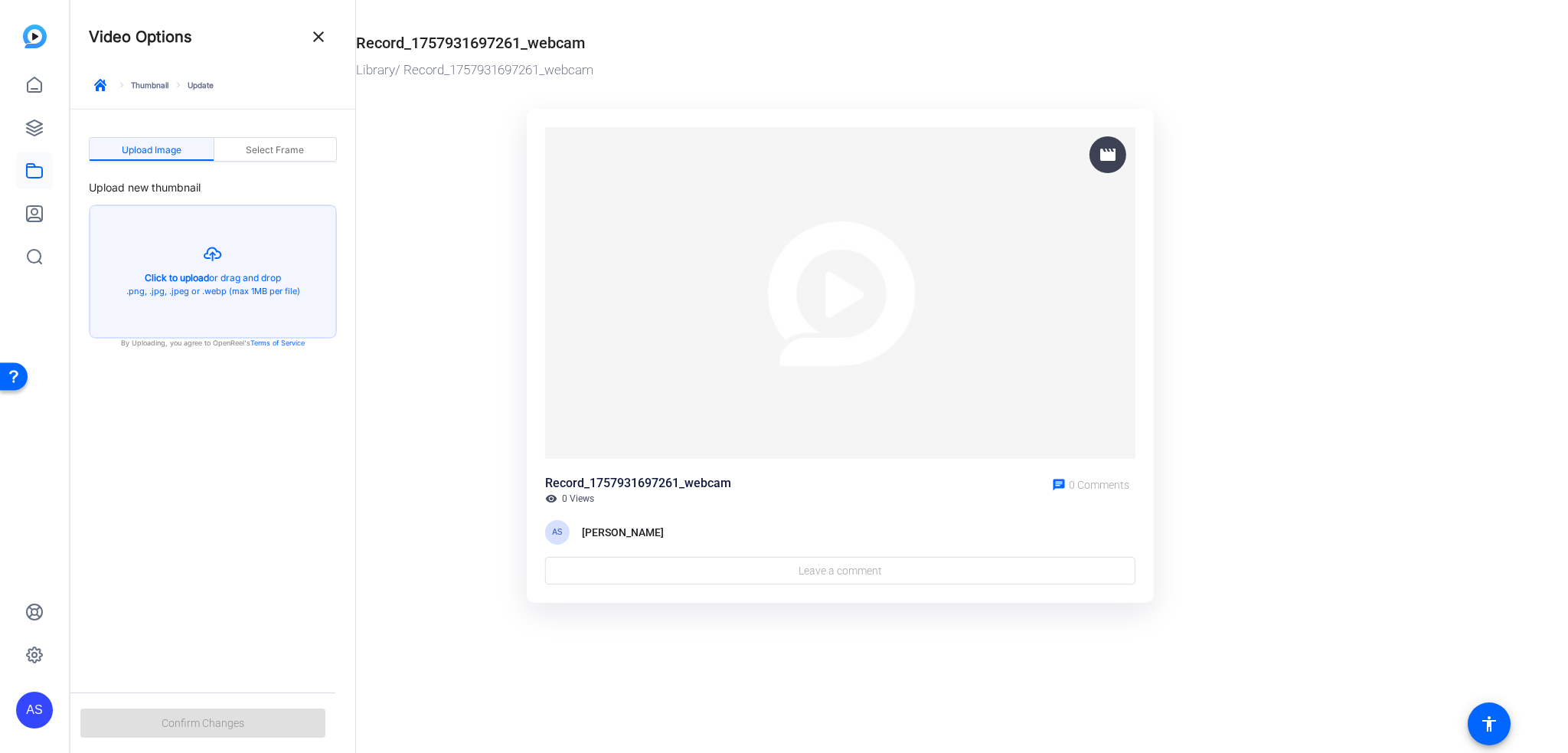
click at [158, 89] on link "keyboard_arrow_right Thumbnail" at bounding box center [142, 85] width 52 height 11
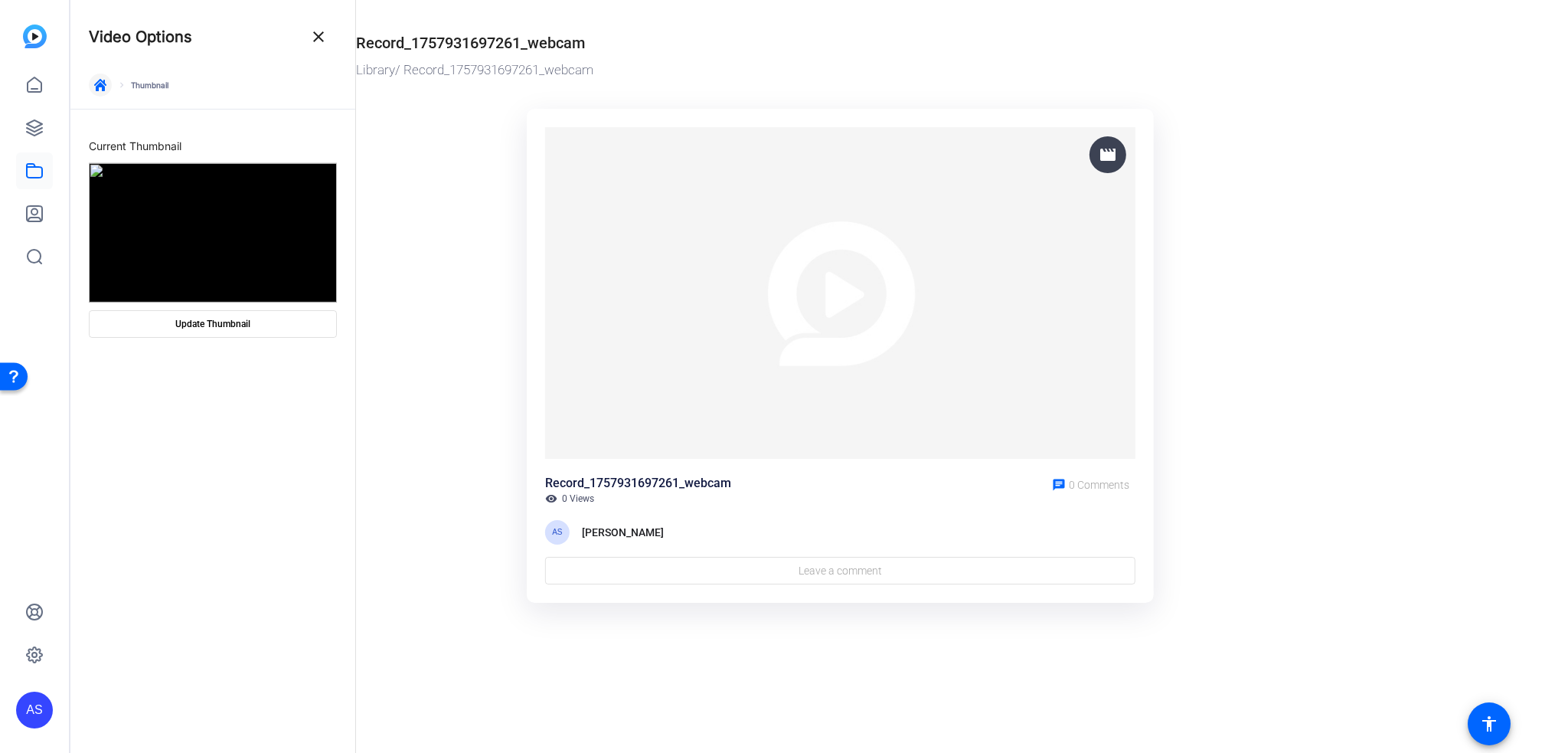
click at [109, 87] on span "button" at bounding box center [100, 85] width 37 height 37
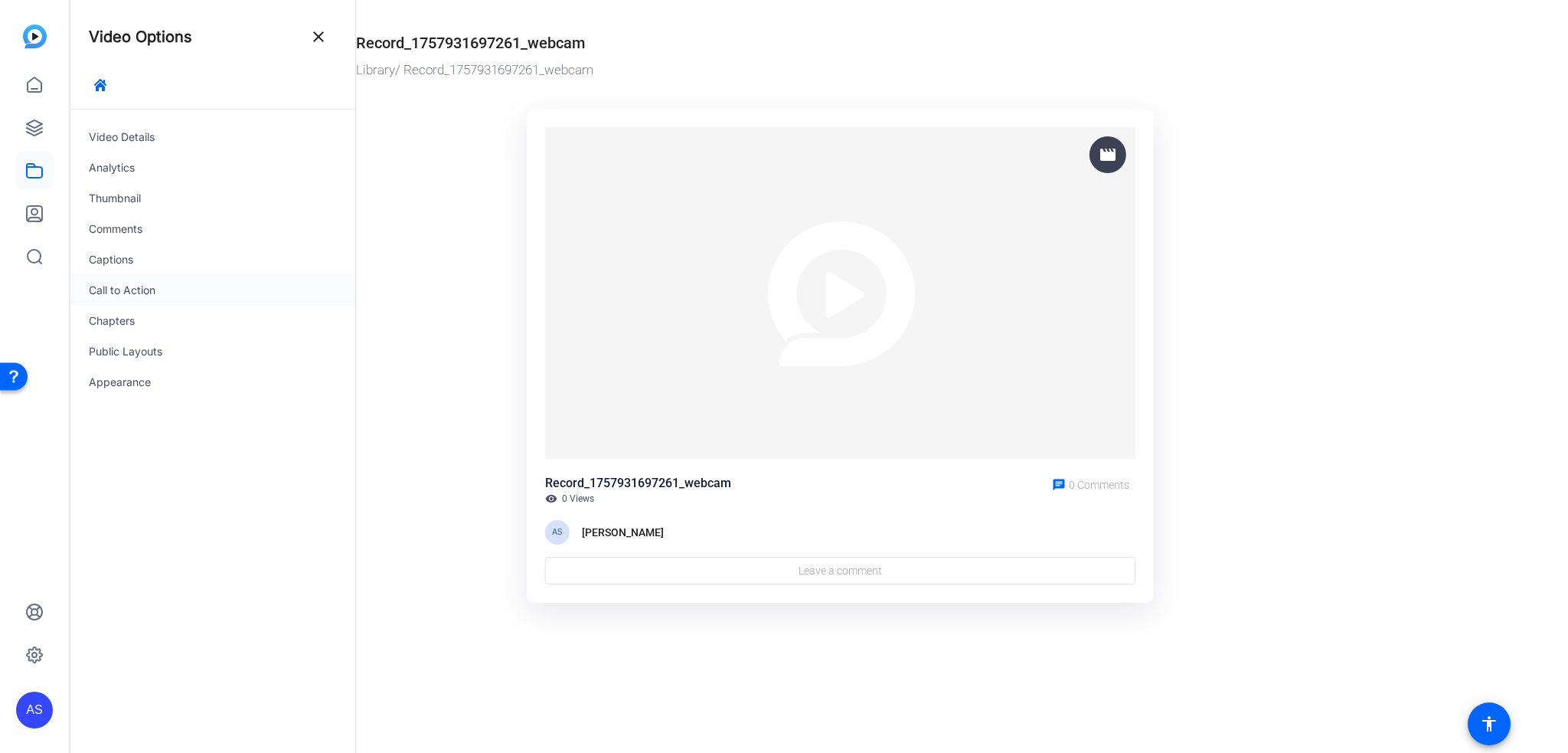
click at [133, 284] on div "Call to Action" at bounding box center [213, 289] width 285 height 30
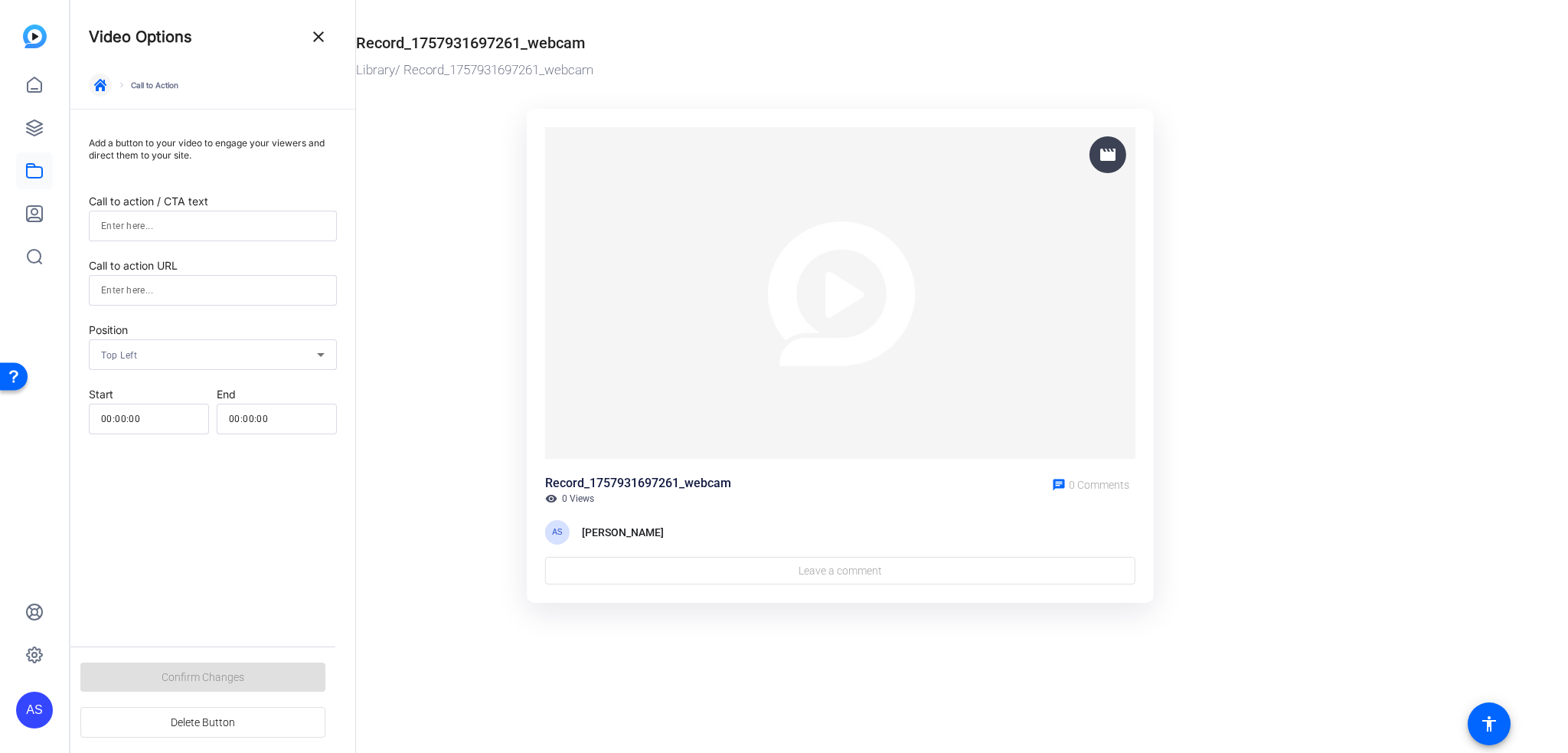
click at [99, 90] on icon "button" at bounding box center [100, 85] width 12 height 12
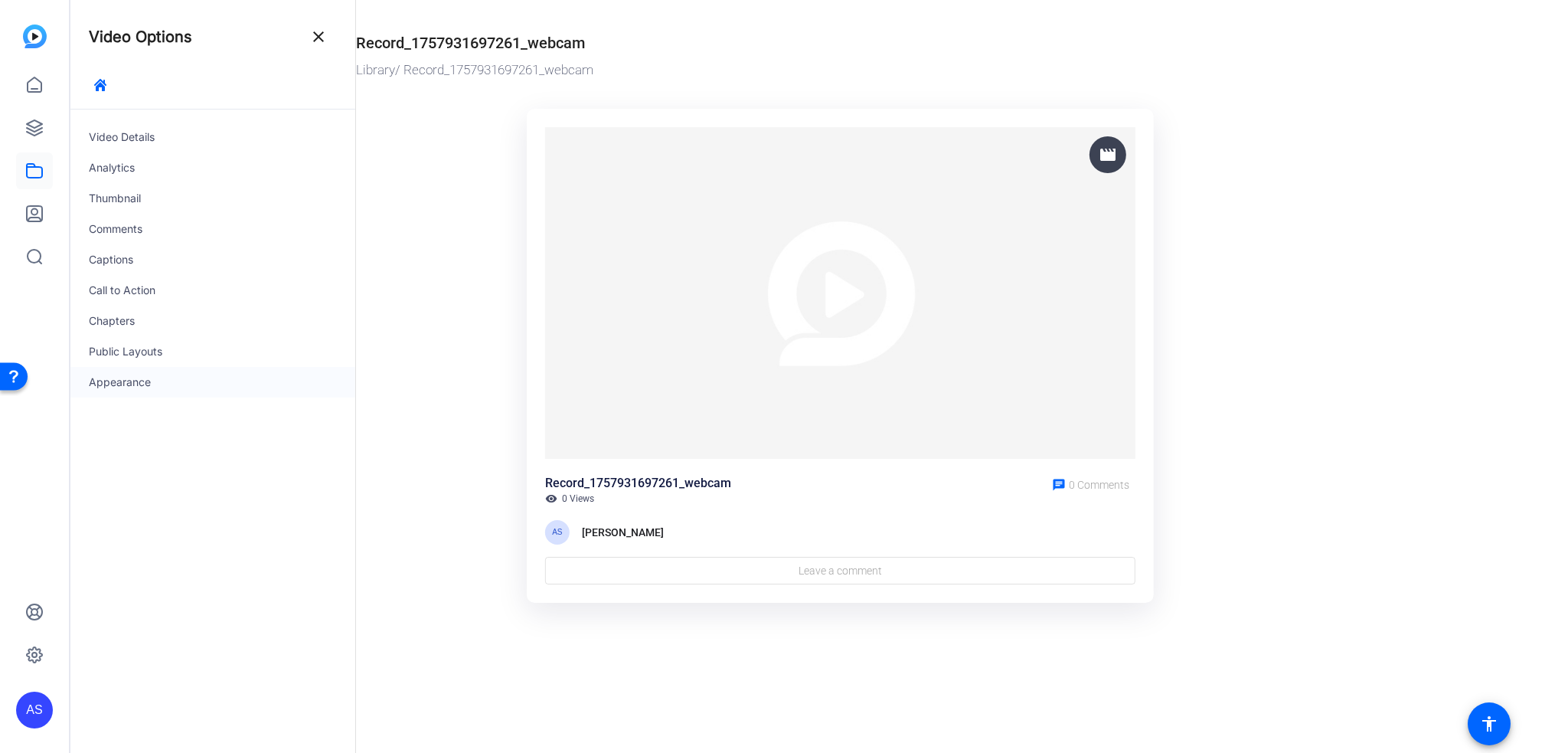
click at [138, 390] on div "Appearance" at bounding box center [213, 382] width 285 height 30
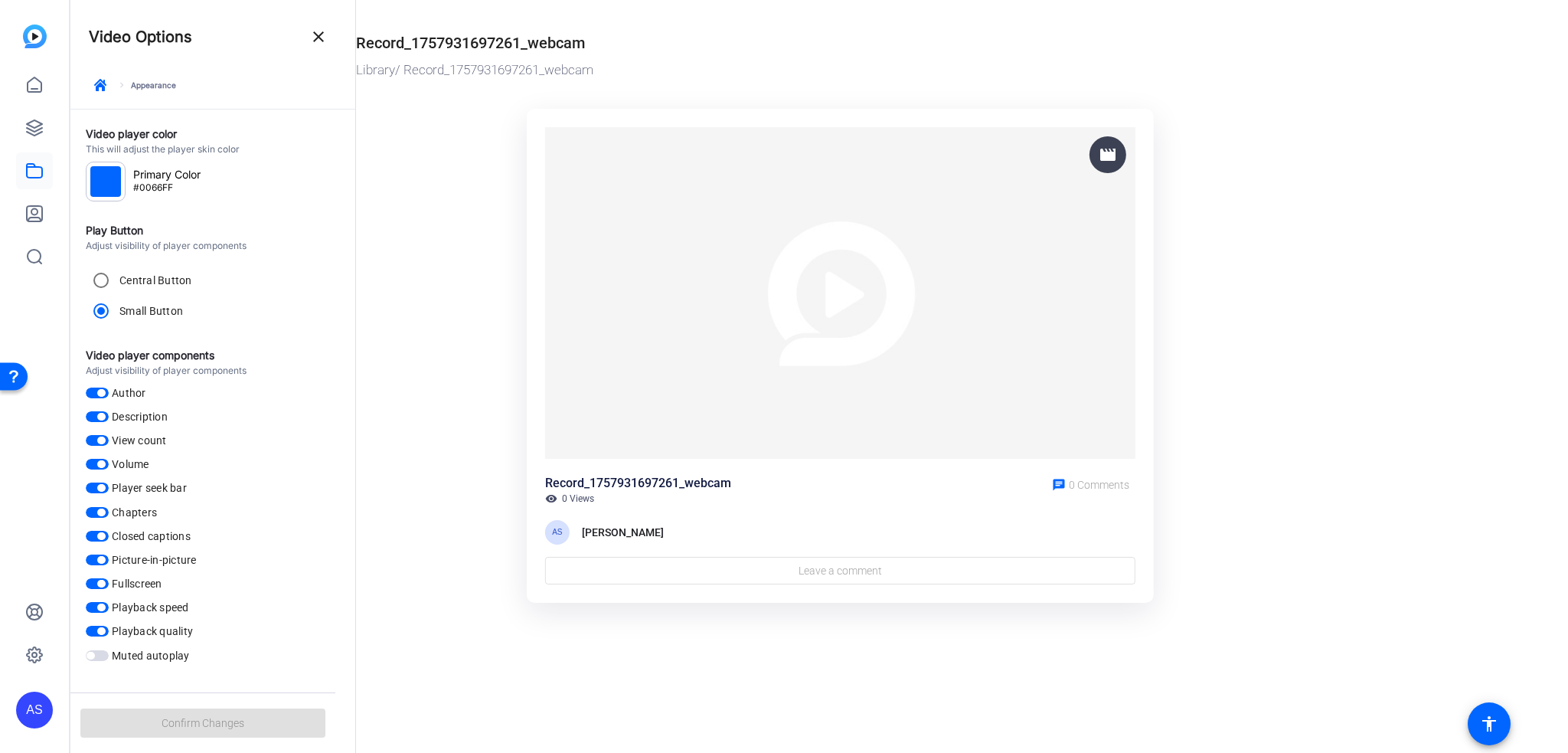
click at [123, 186] on div "#0066FF" at bounding box center [105, 181] width 40 height 40
click at [94, 183] on div at bounding box center [105, 181] width 30 height 30
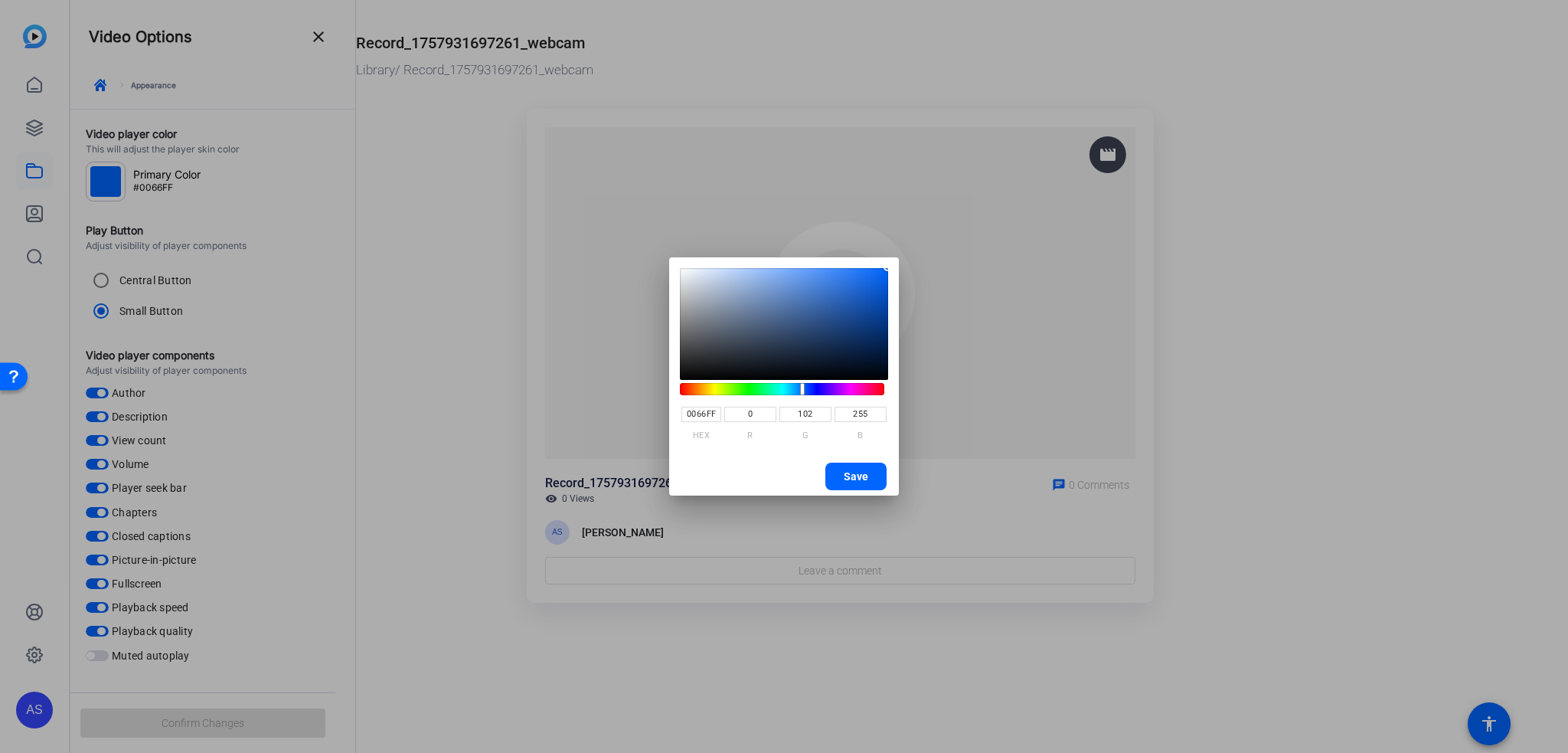
type input "5B6472"
type input "91"
type input "100"
type input "114"
click at [721, 330] on saturation-component at bounding box center [784, 324] width 208 height 112
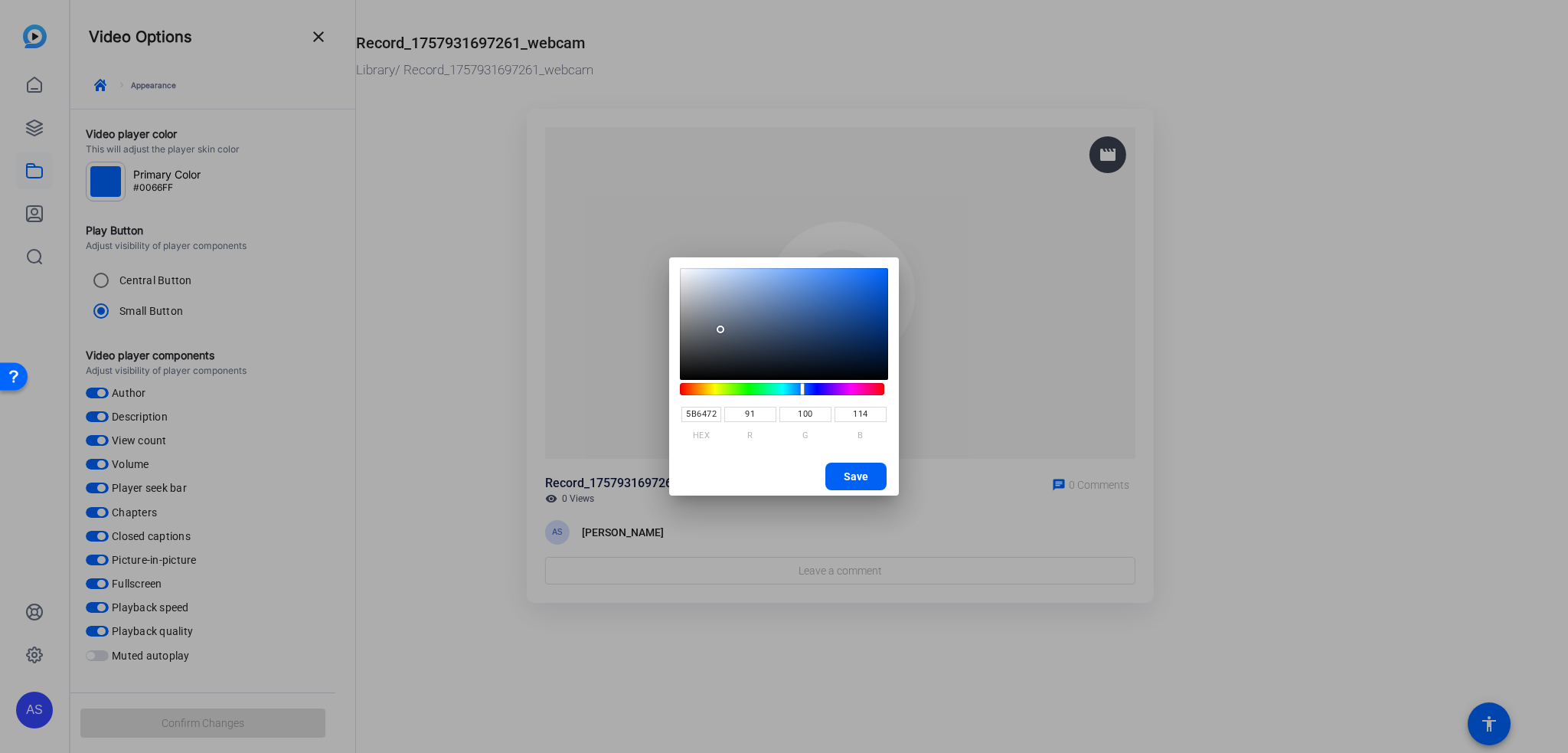
click at [882, 472] on span "button" at bounding box center [856, 476] width 61 height 37
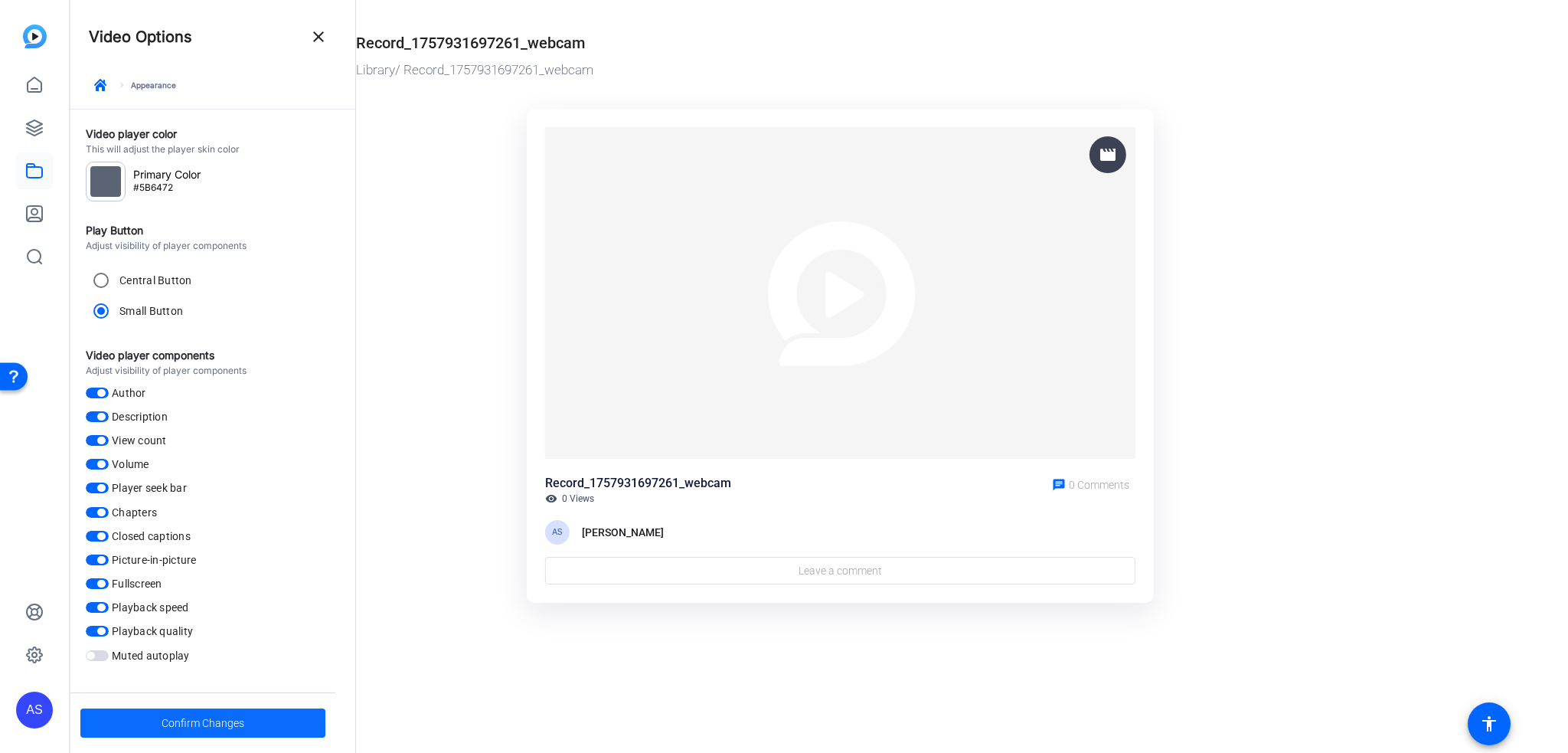
click at [264, 716] on span at bounding box center [202, 723] width 245 height 37
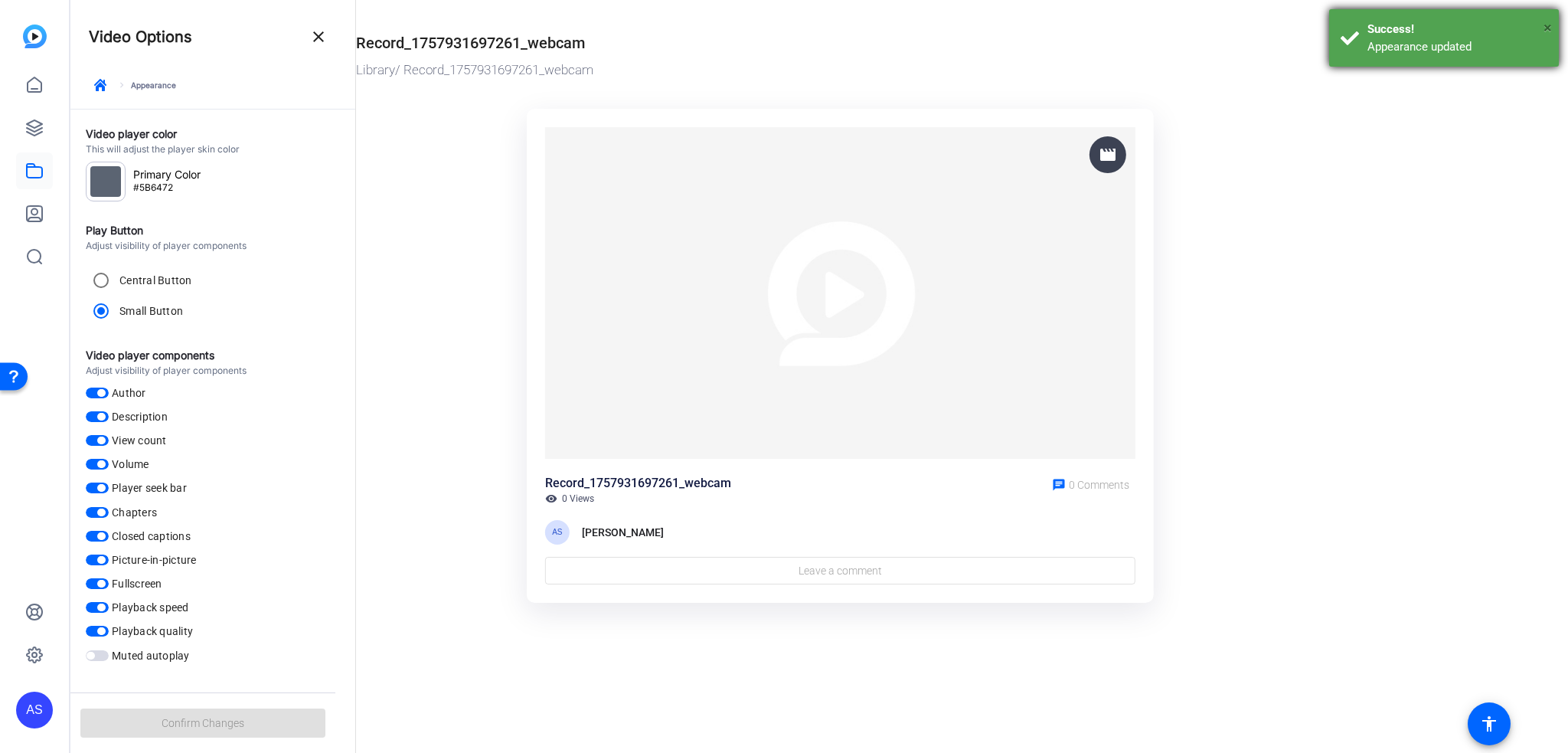
click at [1546, 23] on span "×" at bounding box center [1548, 28] width 9 height 19
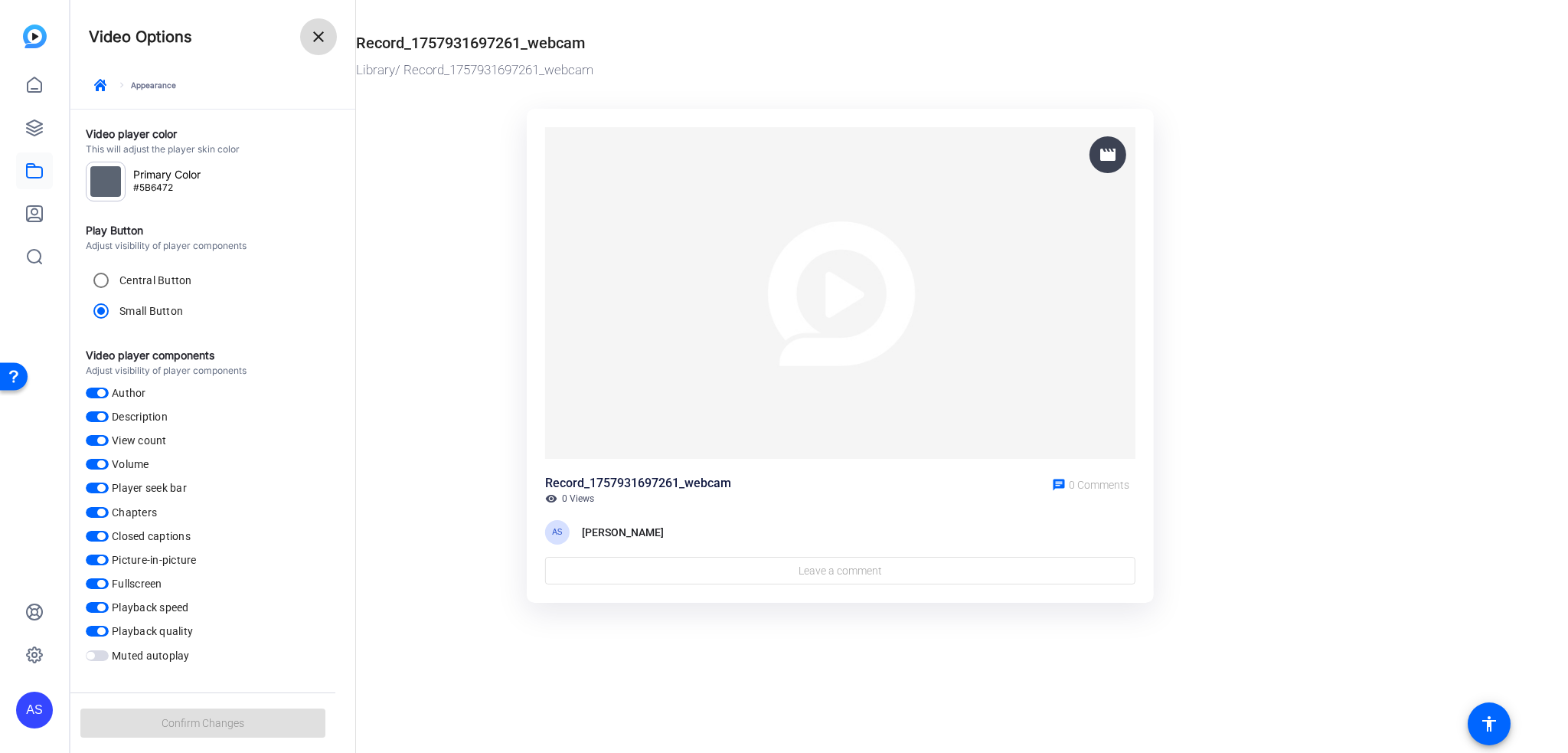
click at [328, 40] on span at bounding box center [318, 37] width 37 height 37
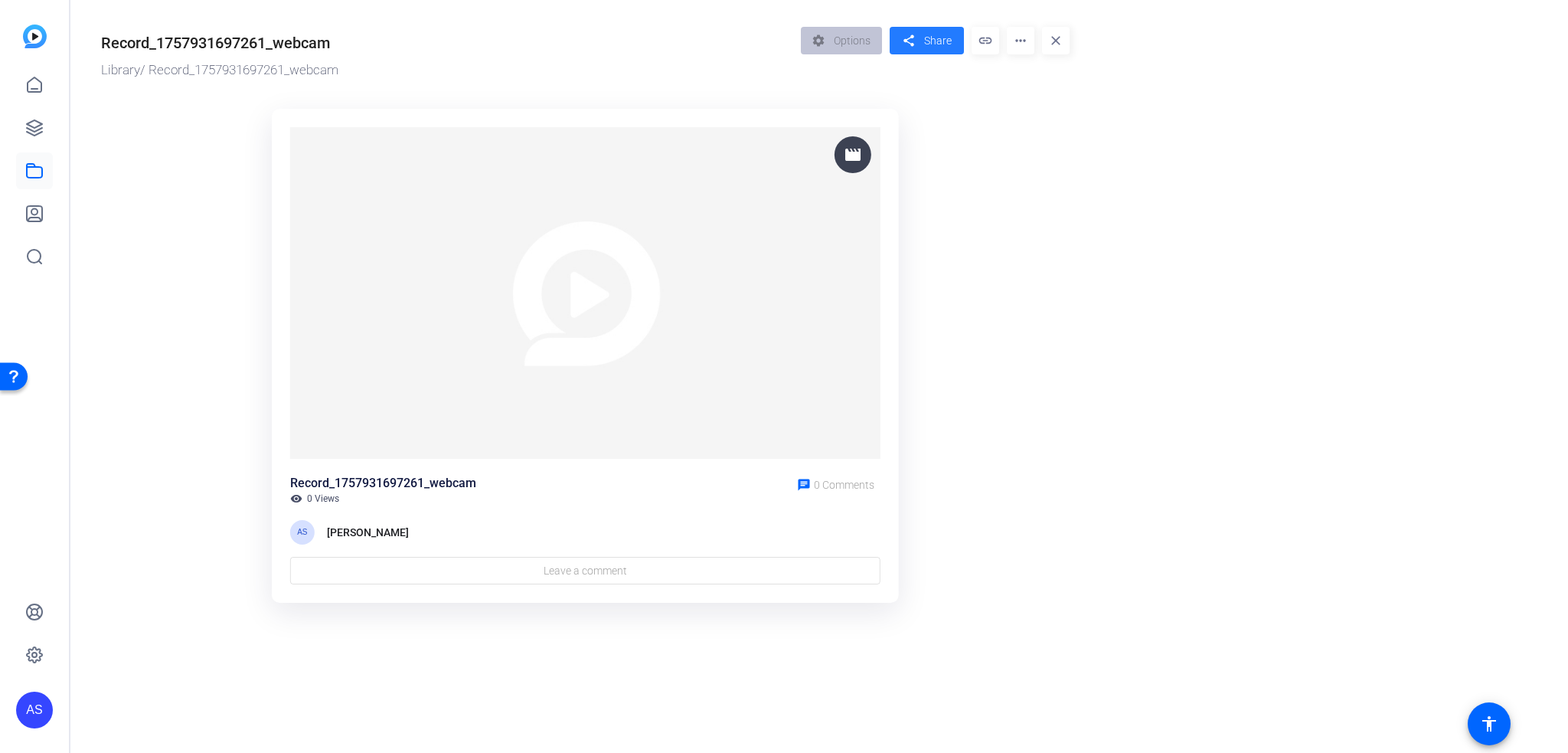
click at [934, 42] on span "Share" at bounding box center [937, 40] width 27 height 16
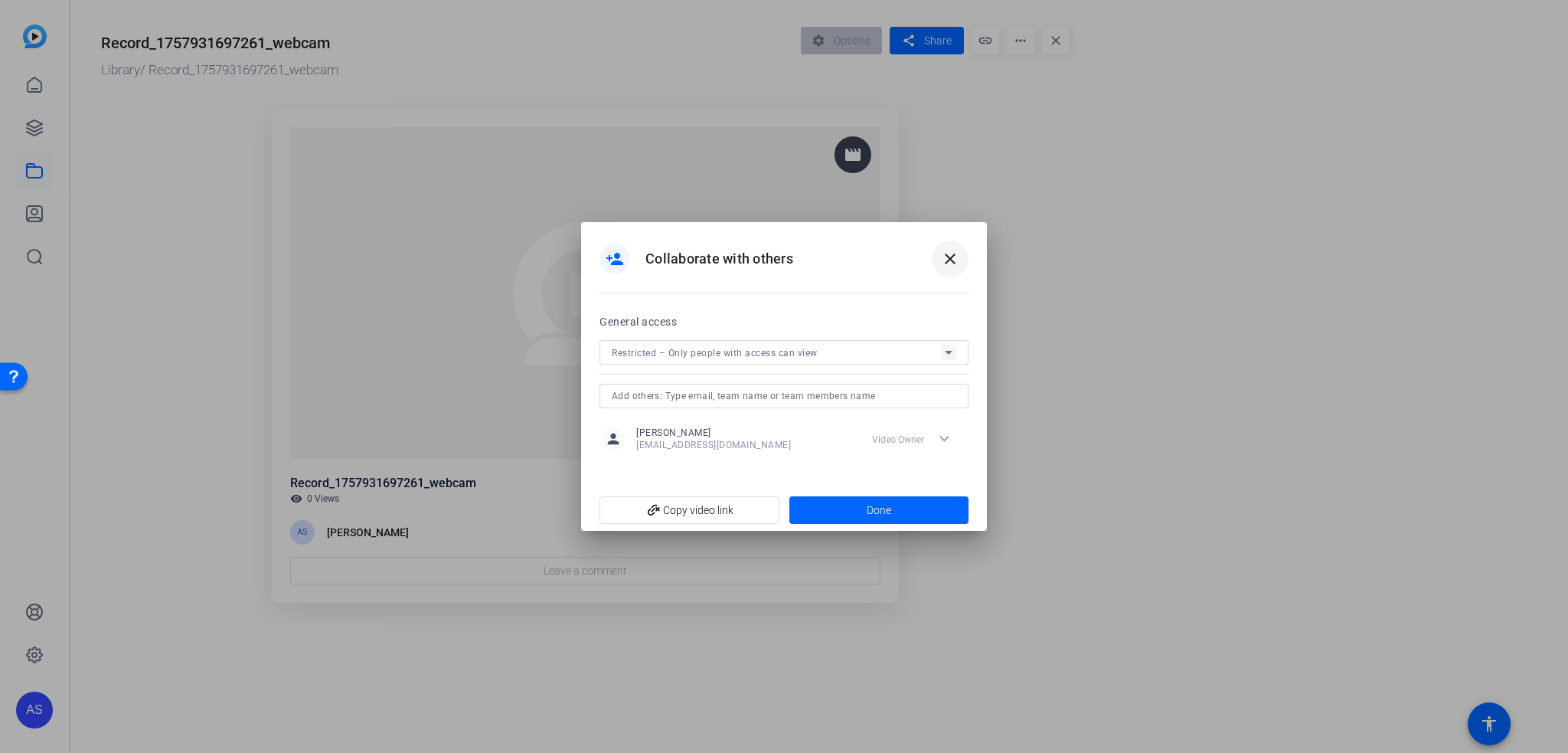
click at [949, 260] on mat-icon "close" at bounding box center [950, 259] width 19 height 19
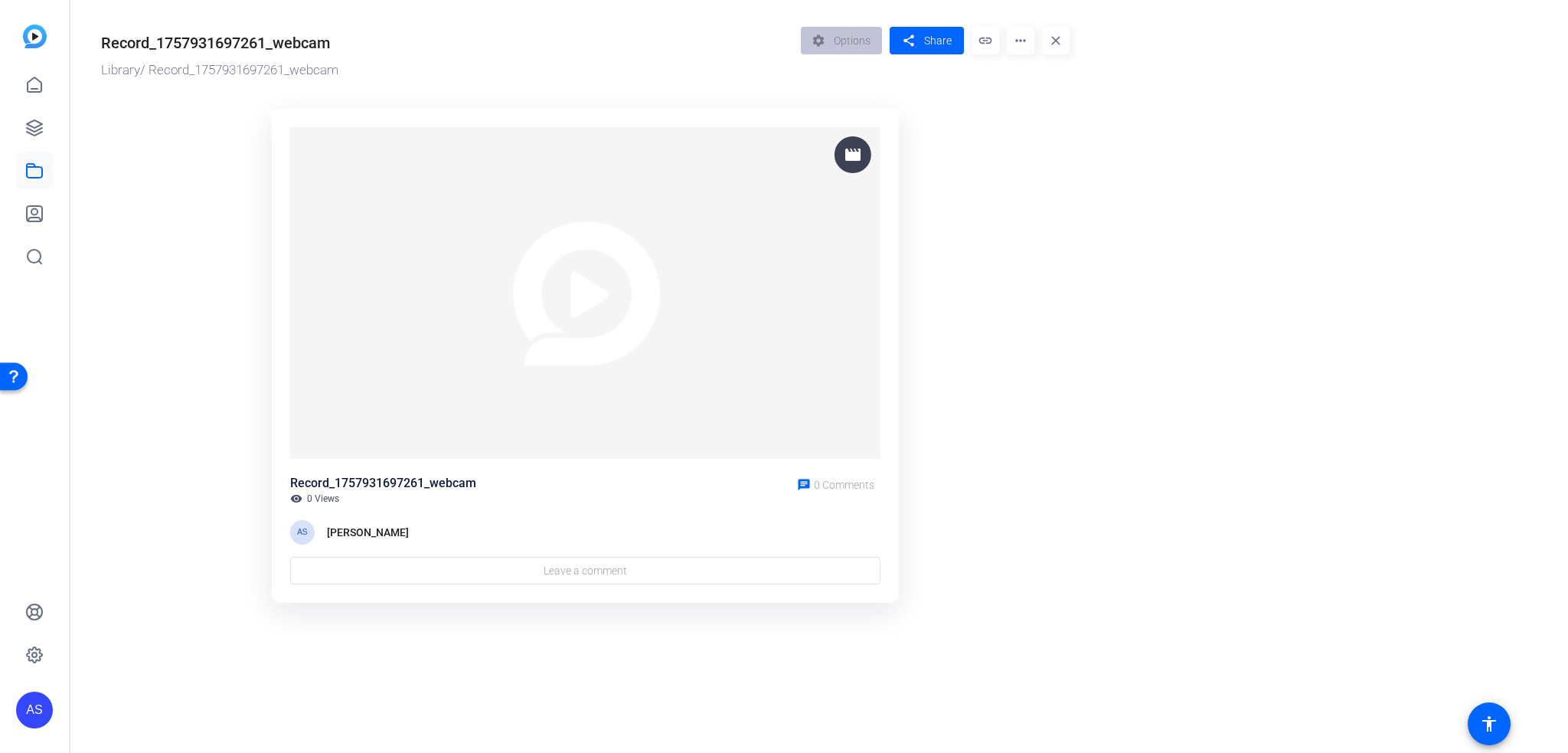
click at [1019, 40] on mat-icon "more_horiz" at bounding box center [1020, 40] width 27 height 27
click at [983, 152] on div at bounding box center [784, 376] width 1568 height 753
click at [116, 69] on link "Library" at bounding box center [121, 70] width 39 height 16
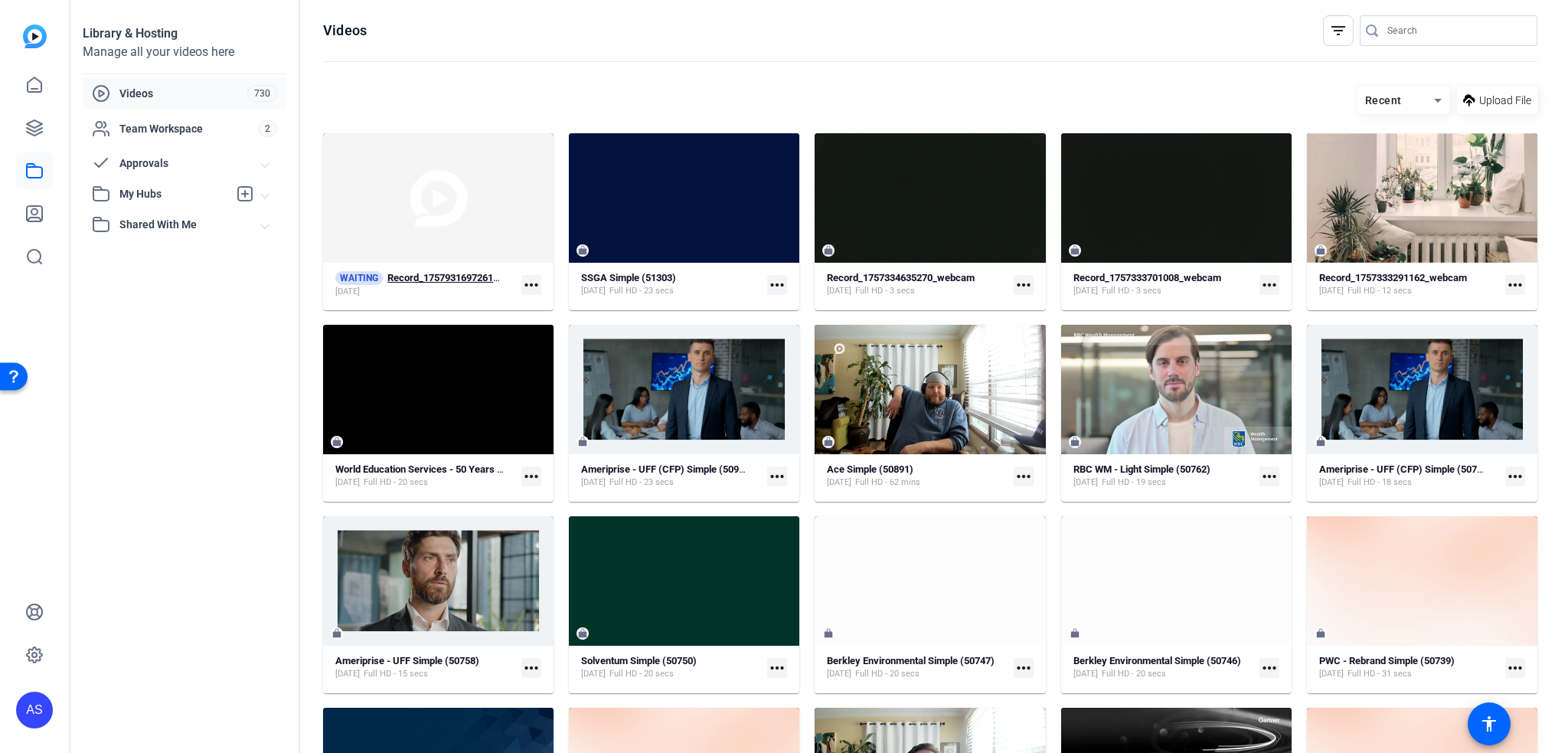
click at [352, 275] on span "WAITING" at bounding box center [359, 278] width 47 height 14
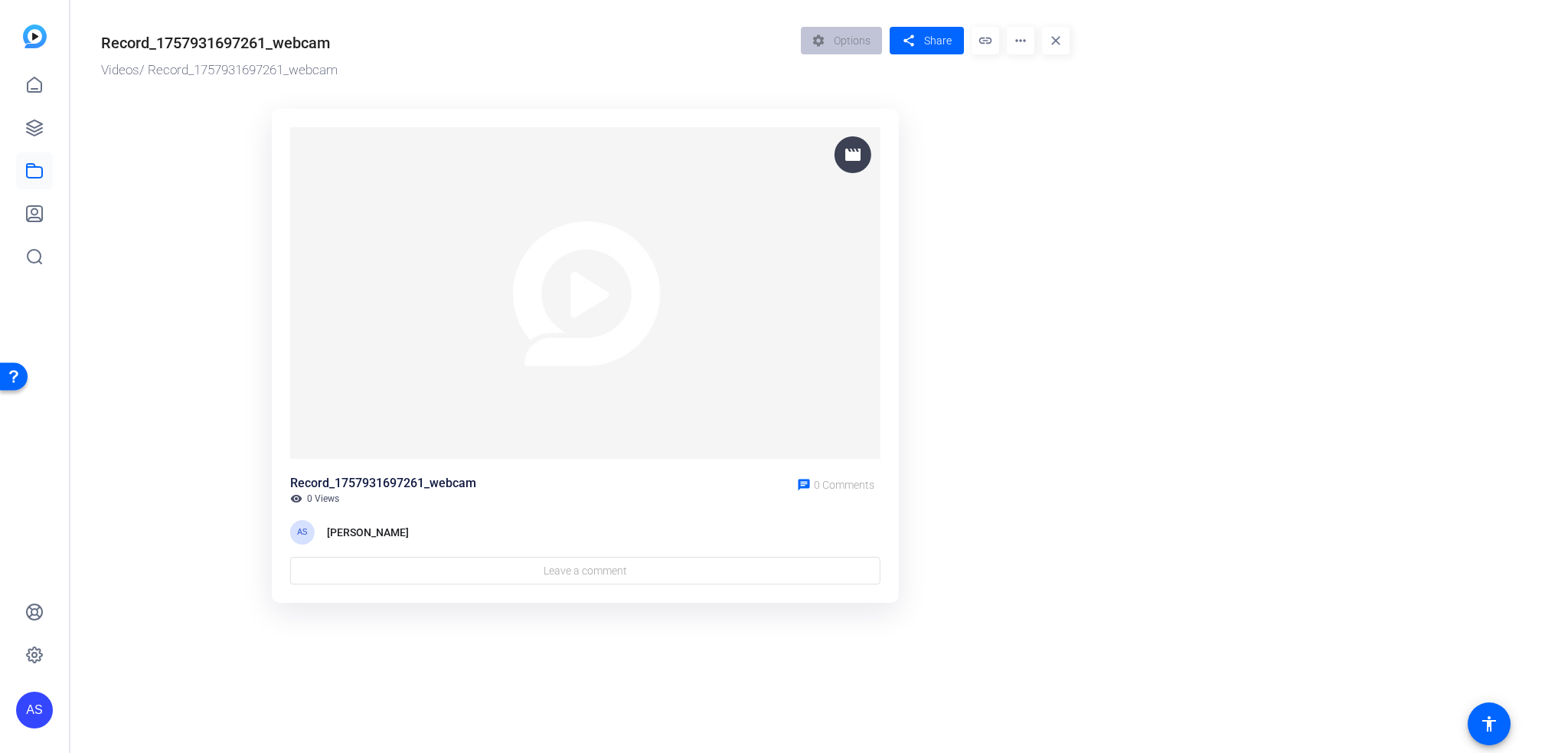
click at [1014, 39] on mat-icon "more_horiz" at bounding box center [1020, 40] width 27 height 27
click at [836, 39] on div at bounding box center [784, 376] width 1568 height 753
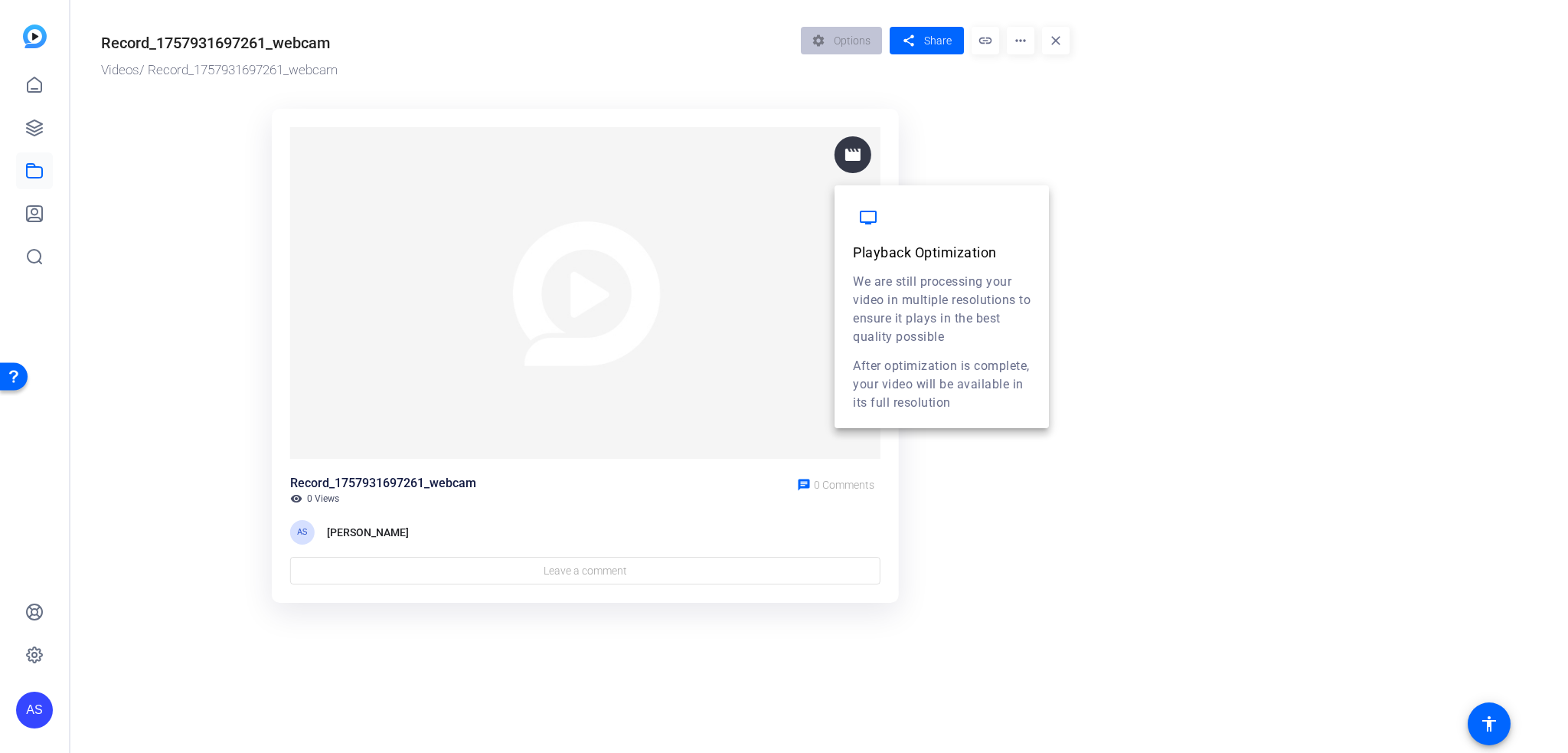
click at [852, 157] on mat-icon "movie" at bounding box center [853, 155] width 19 height 19
click at [858, 152] on mat-icon "movie" at bounding box center [853, 155] width 19 height 19
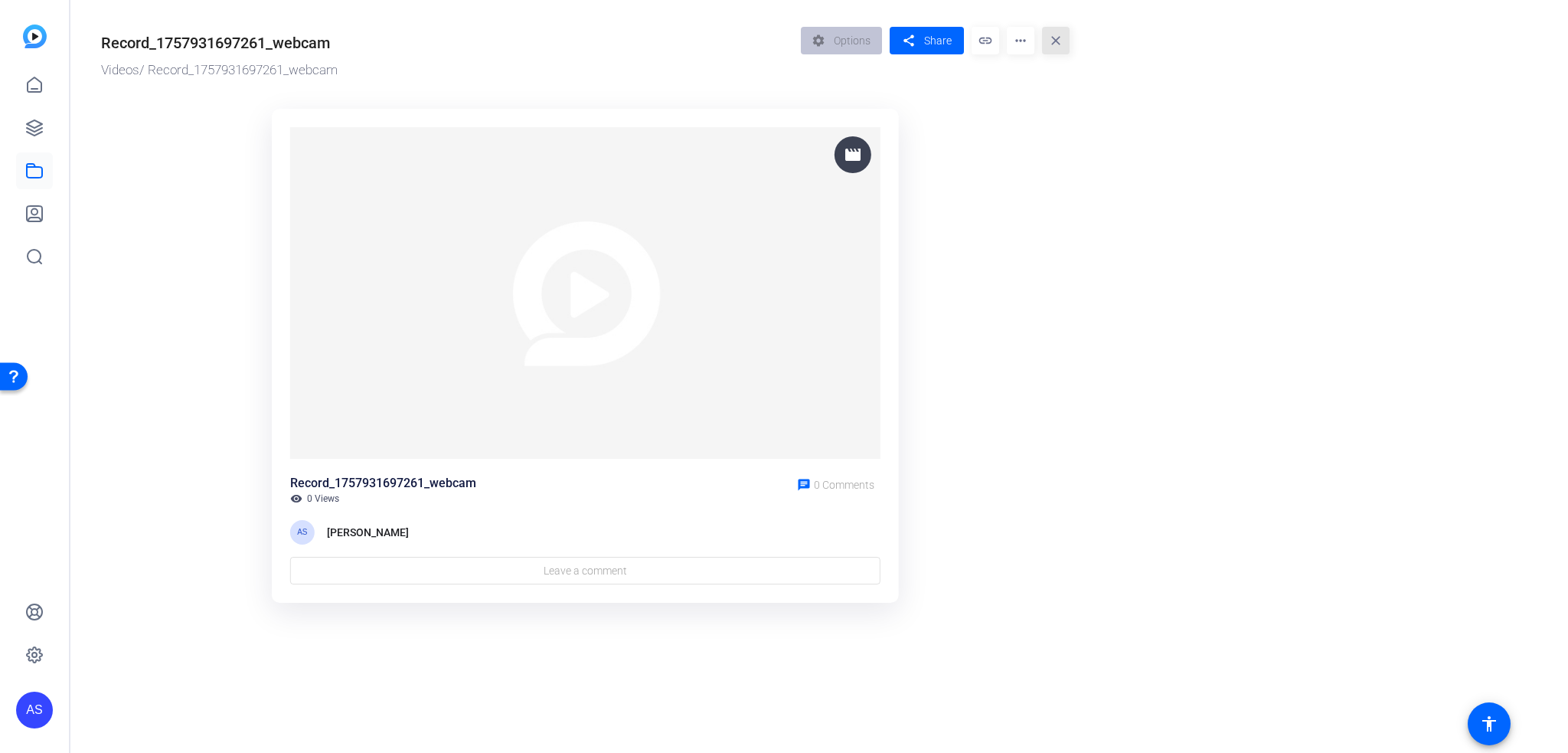
click at [1062, 36] on mat-icon "close" at bounding box center [1055, 40] width 27 height 27
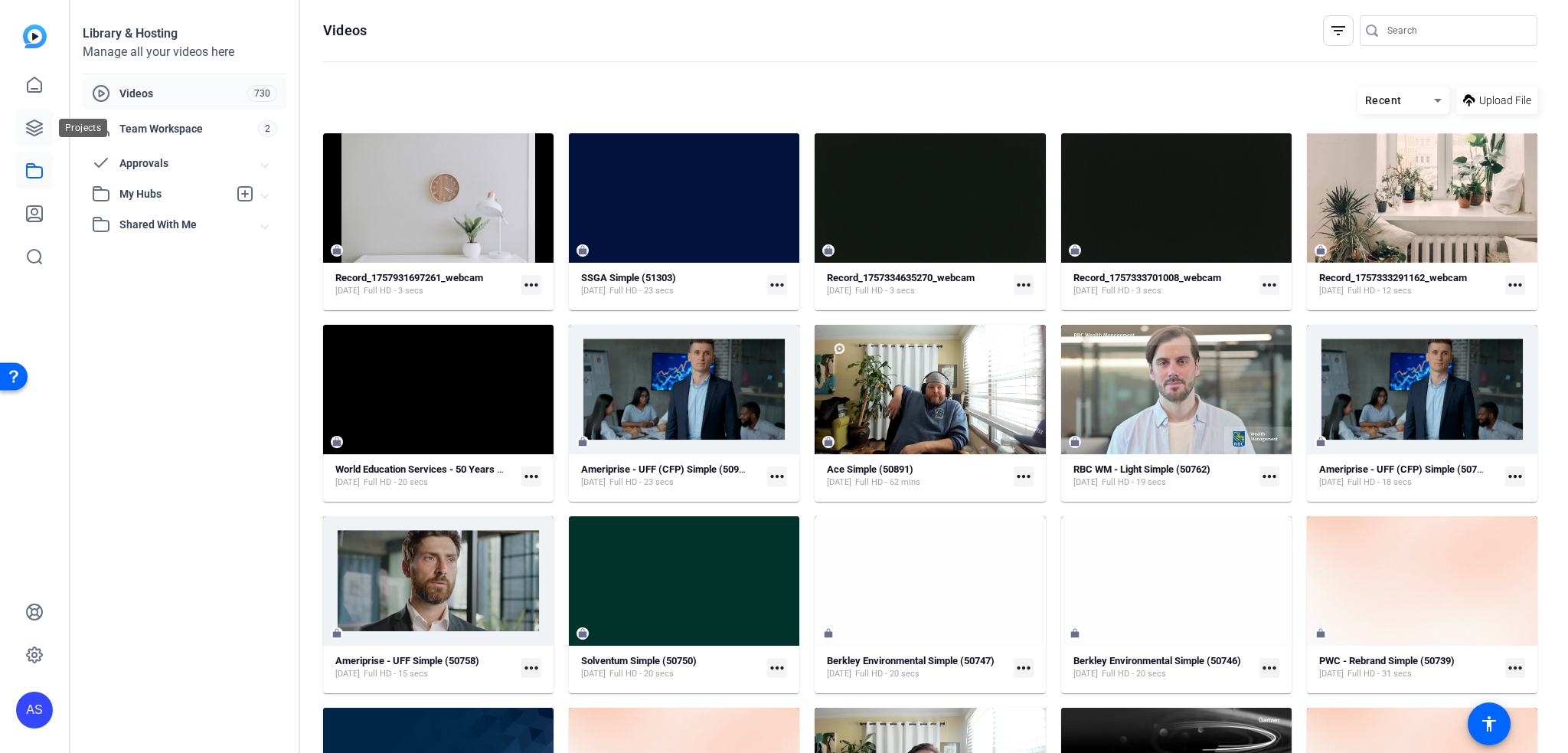
click at [28, 124] on icon at bounding box center [34, 128] width 16 height 16
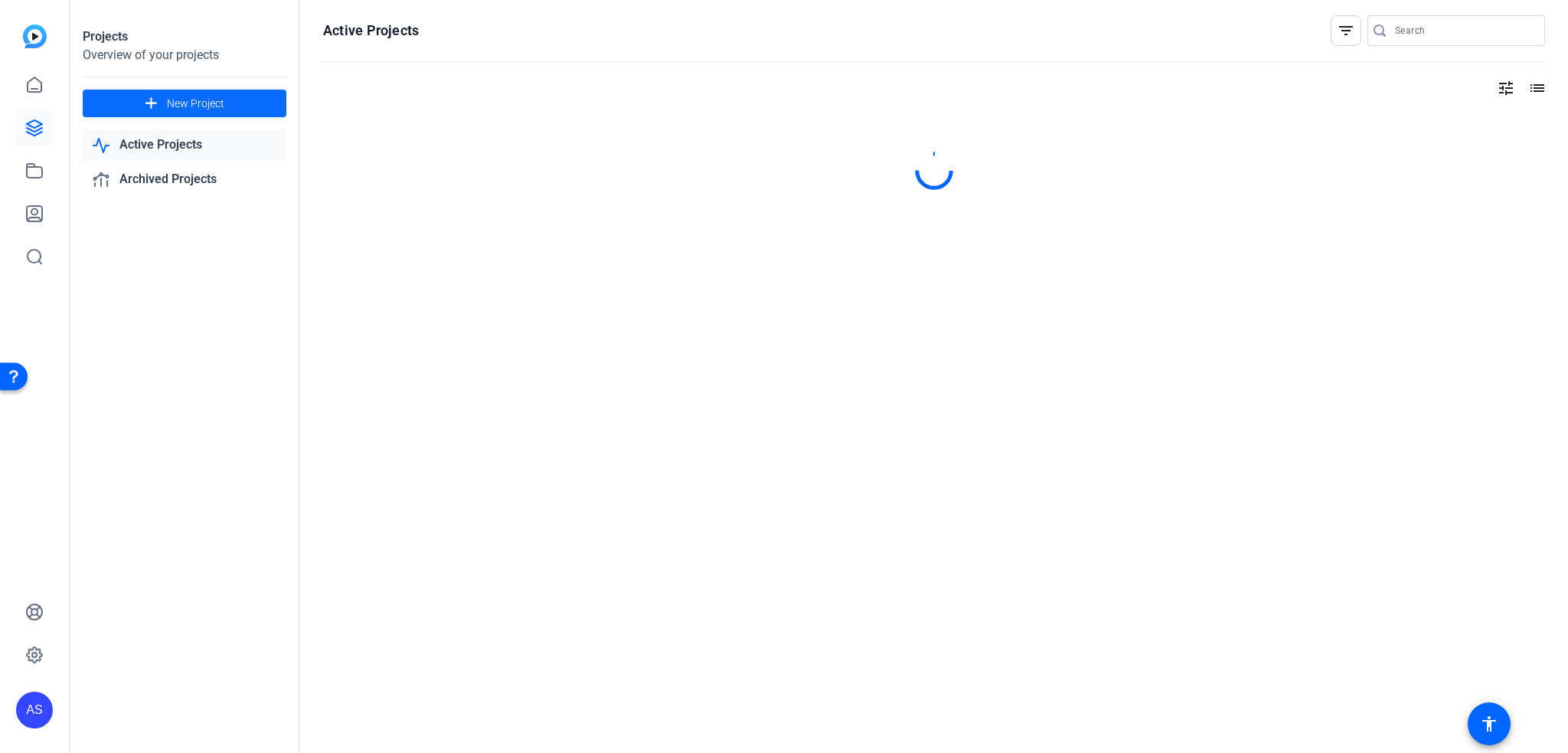
click at [159, 110] on mat-icon "add" at bounding box center [151, 103] width 19 height 19
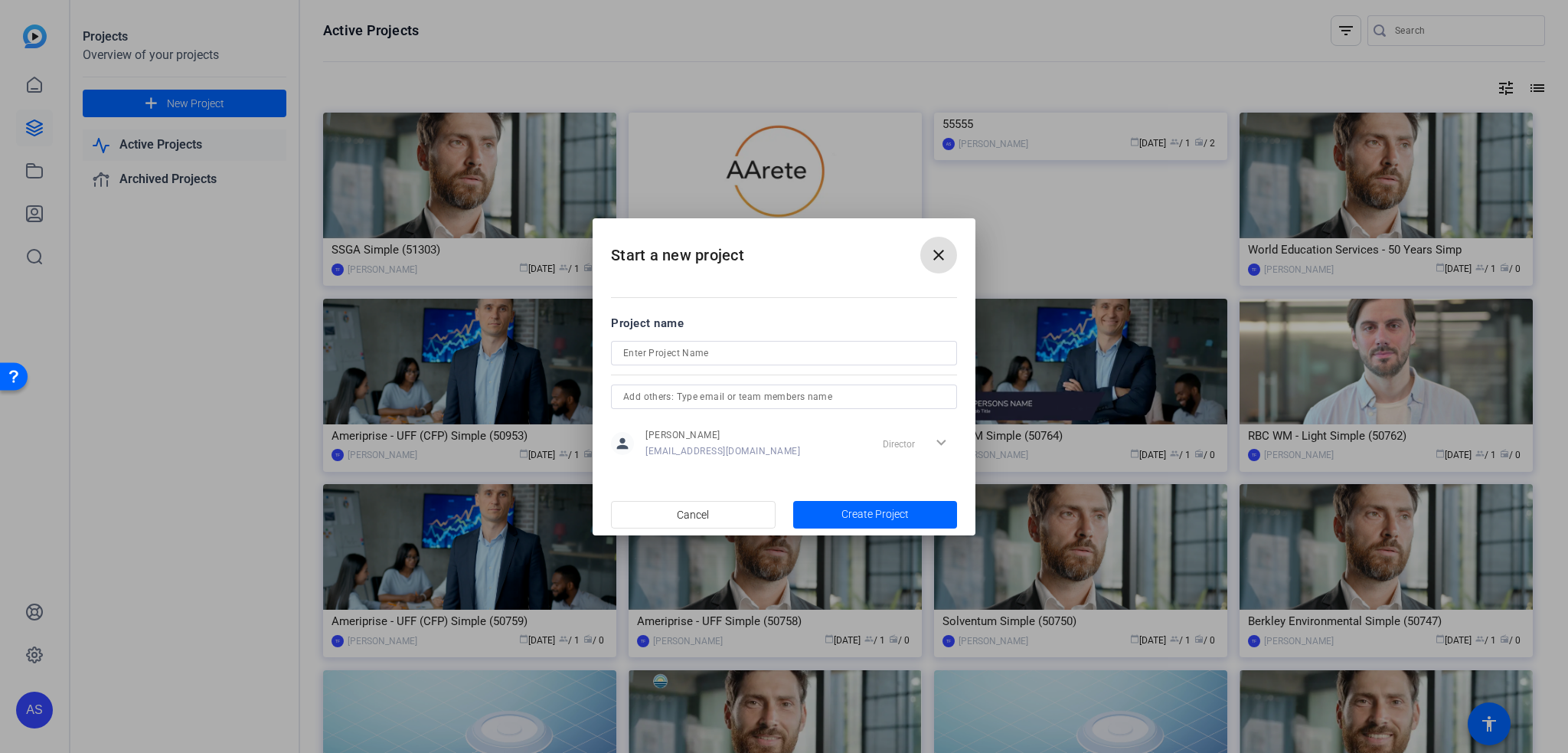
click at [946, 264] on span at bounding box center [938, 254] width 37 height 37
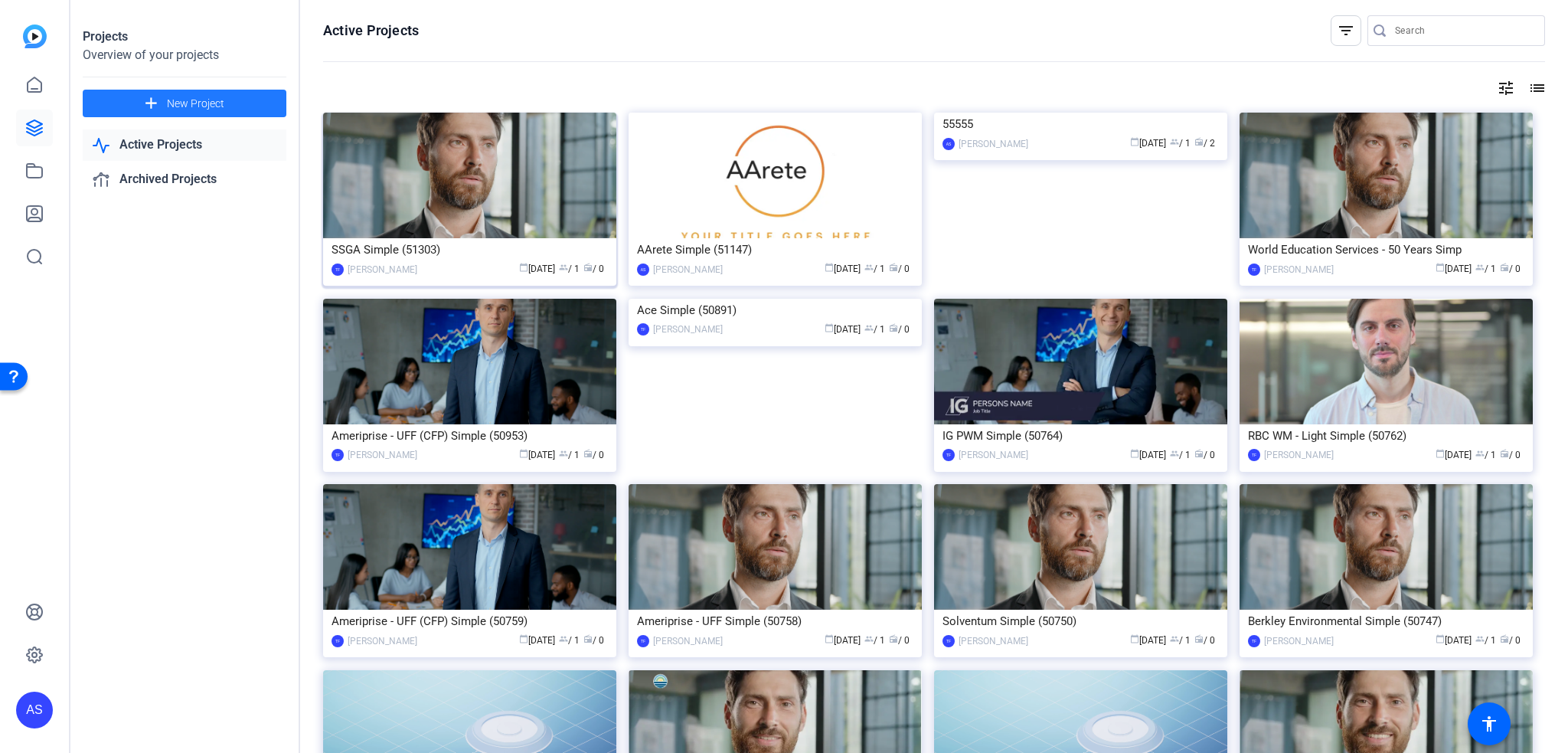
click at [474, 194] on img at bounding box center [469, 175] width 293 height 125
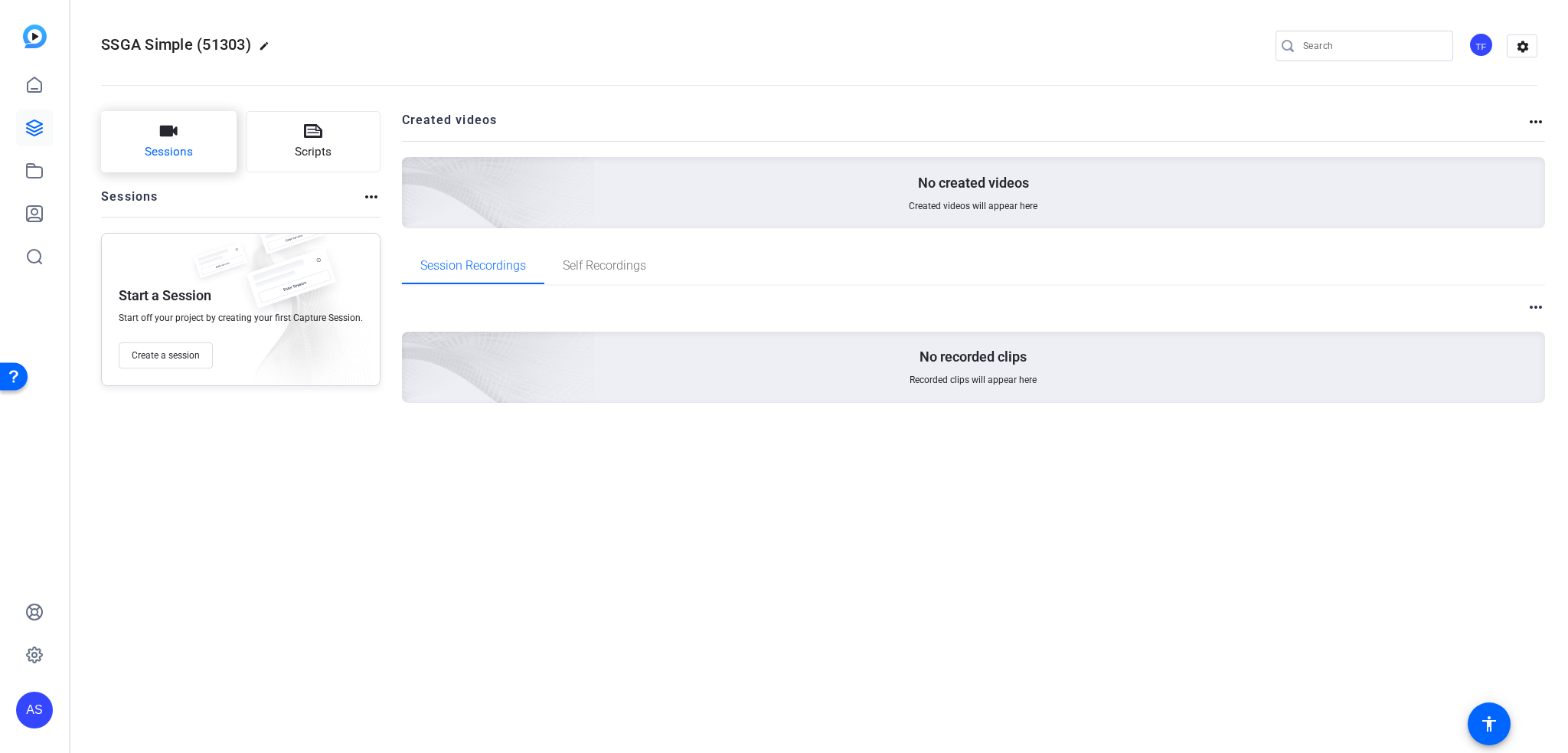
click at [166, 145] on span "Sessions" at bounding box center [169, 152] width 48 height 18
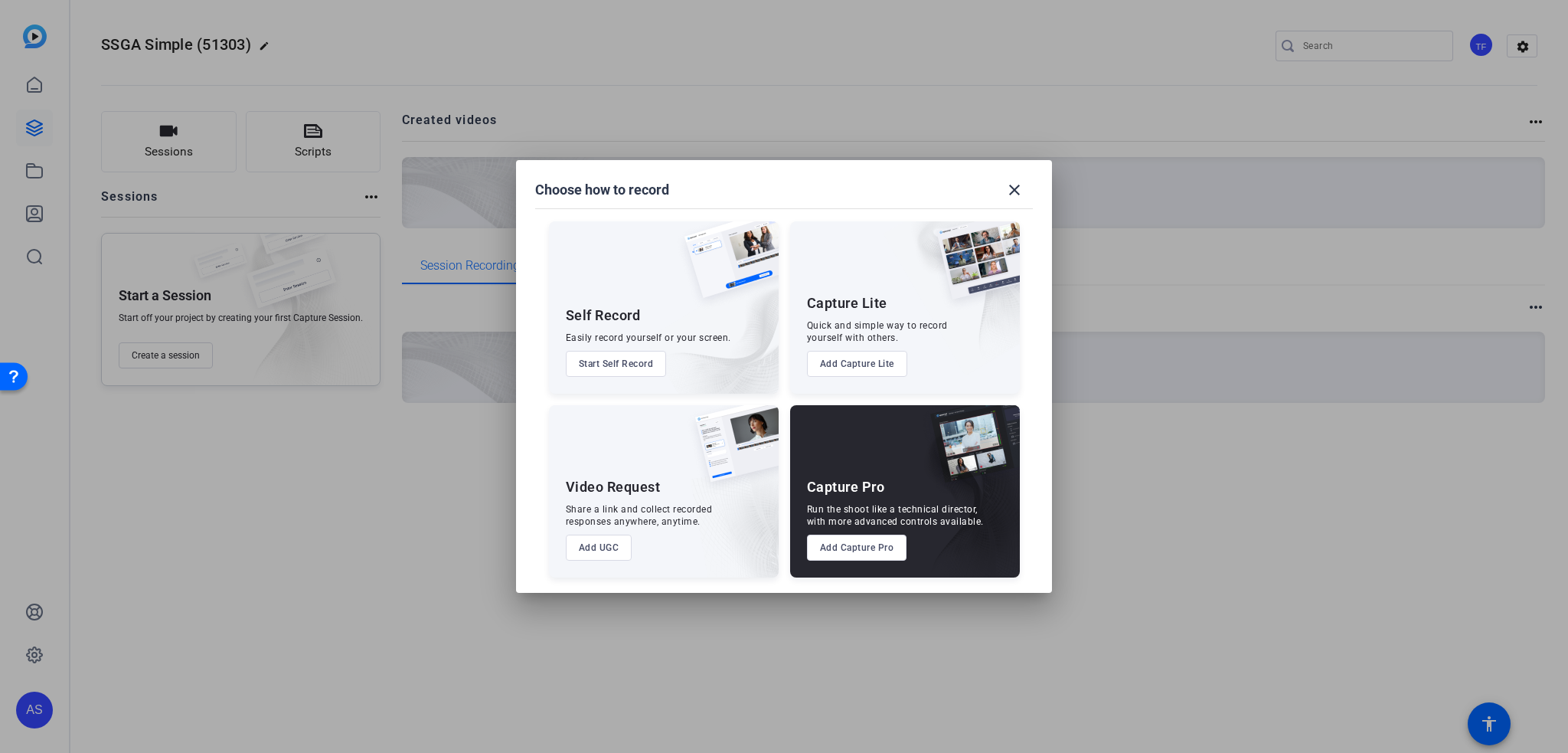
click at [609, 545] on button "Add UGC" at bounding box center [600, 547] width 67 height 26
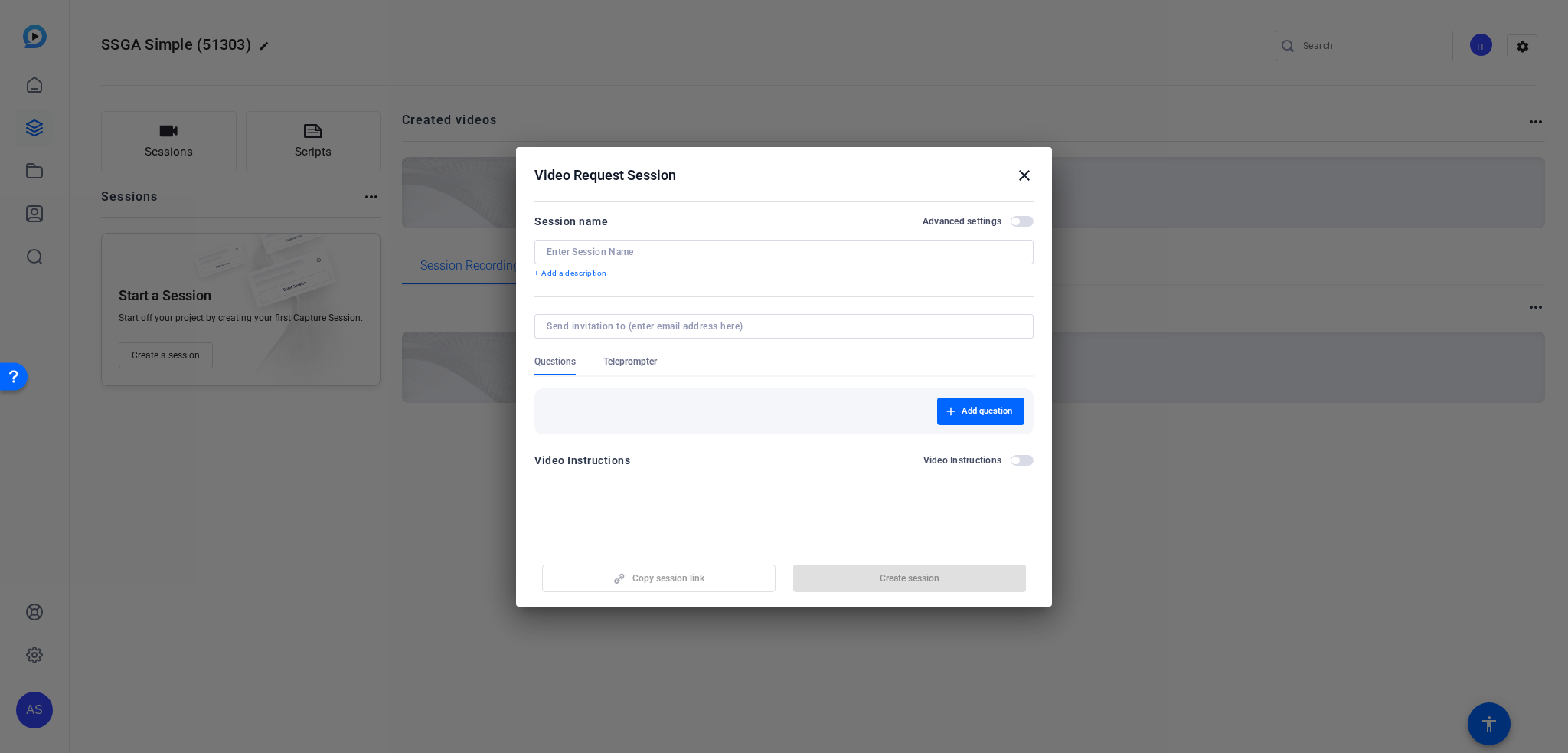
click at [625, 264] on div at bounding box center [784, 273] width 499 height 17
click at [636, 250] on input at bounding box center [784, 252] width 474 height 12
click at [639, 250] on input at bounding box center [784, 252] width 474 height 12
type input "23213213123"
click at [861, 581] on span "button" at bounding box center [910, 578] width 233 height 37
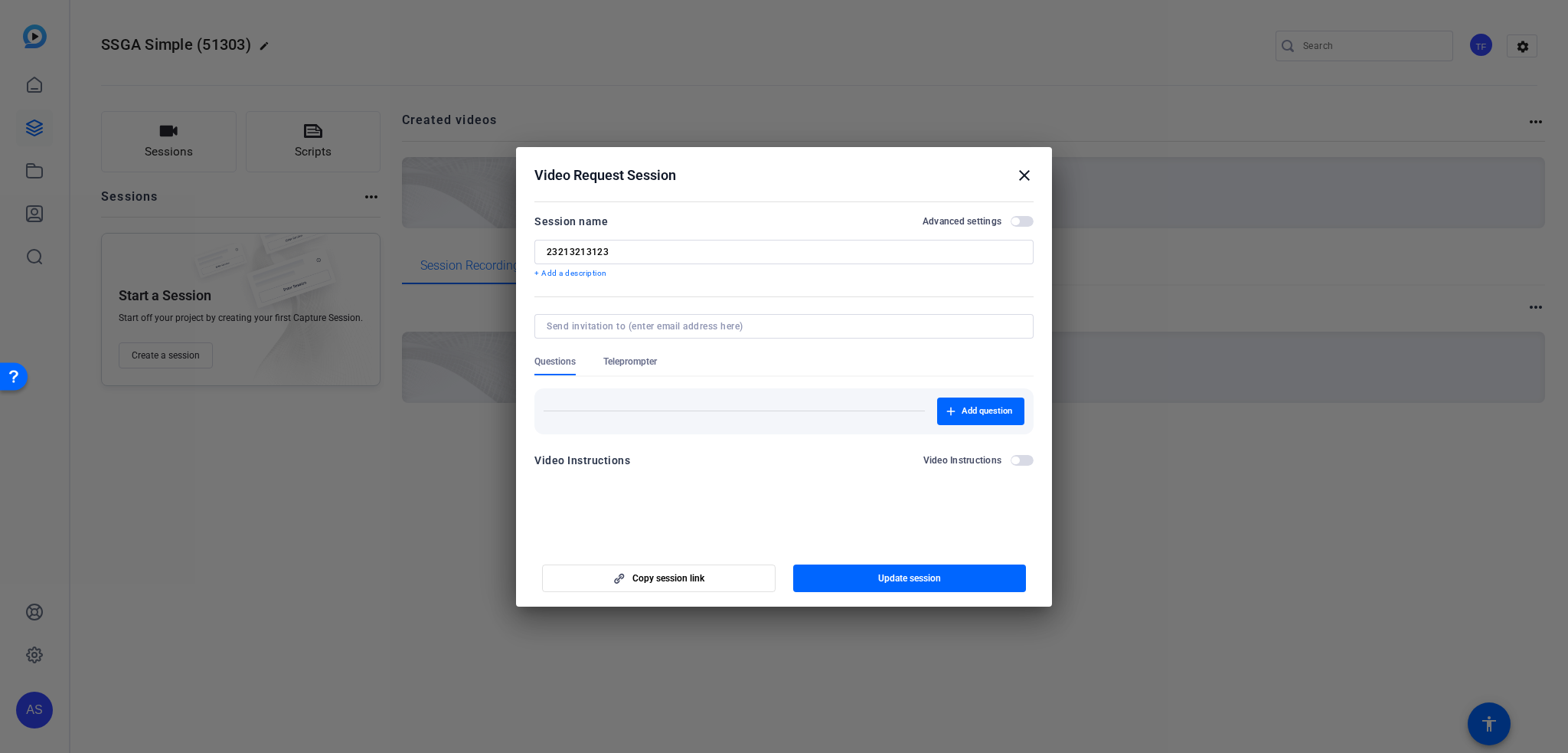
click at [1023, 172] on mat-icon "close" at bounding box center [1025, 176] width 19 height 19
